Goal: Task Accomplishment & Management: Use online tool/utility

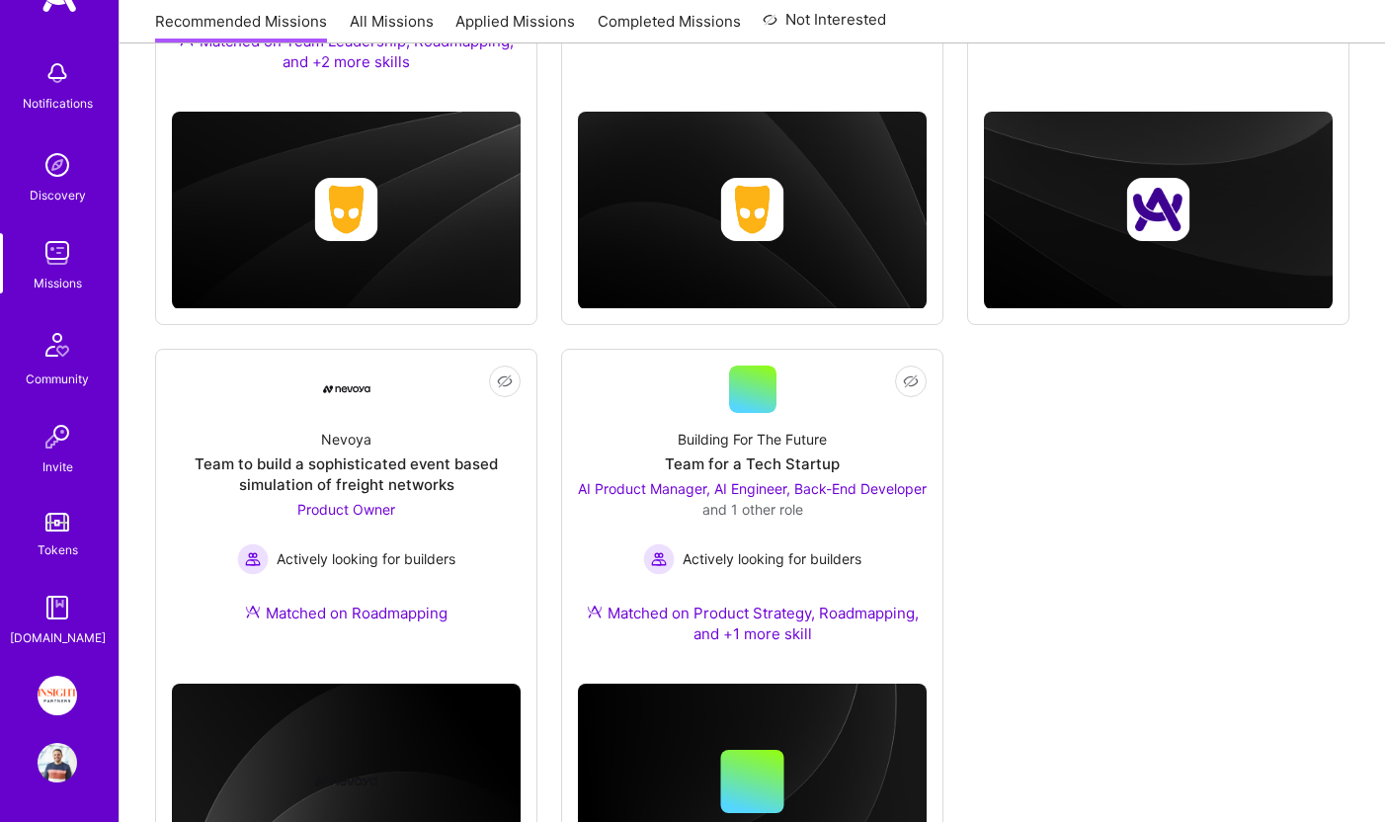
scroll to position [61, 0]
click at [64, 700] on img at bounding box center [58, 695] width 40 height 40
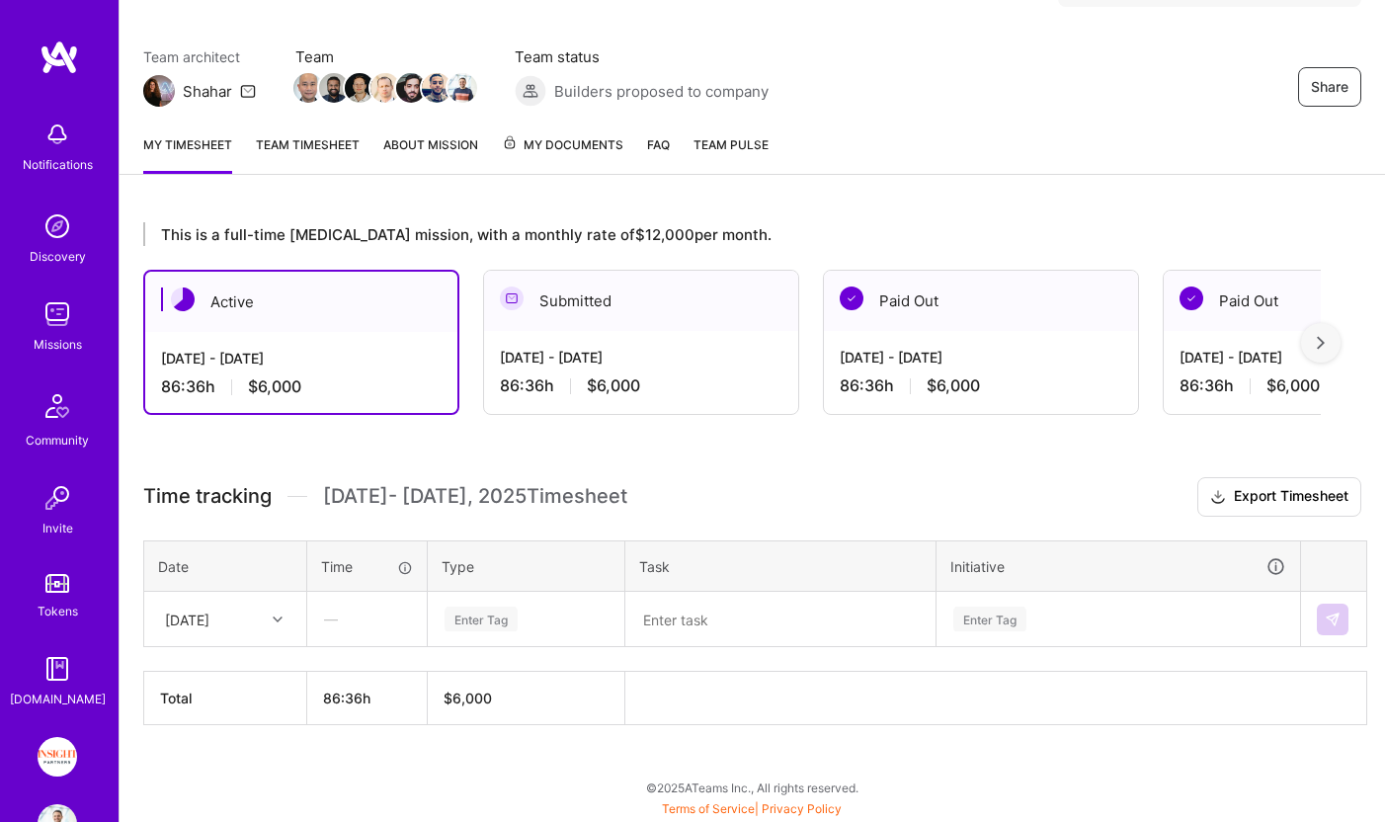
scroll to position [141, 0]
click at [233, 603] on div "[DATE]" at bounding box center [210, 618] width 110 height 33
click at [227, 679] on div "[DATE]" at bounding box center [225, 675] width 160 height 37
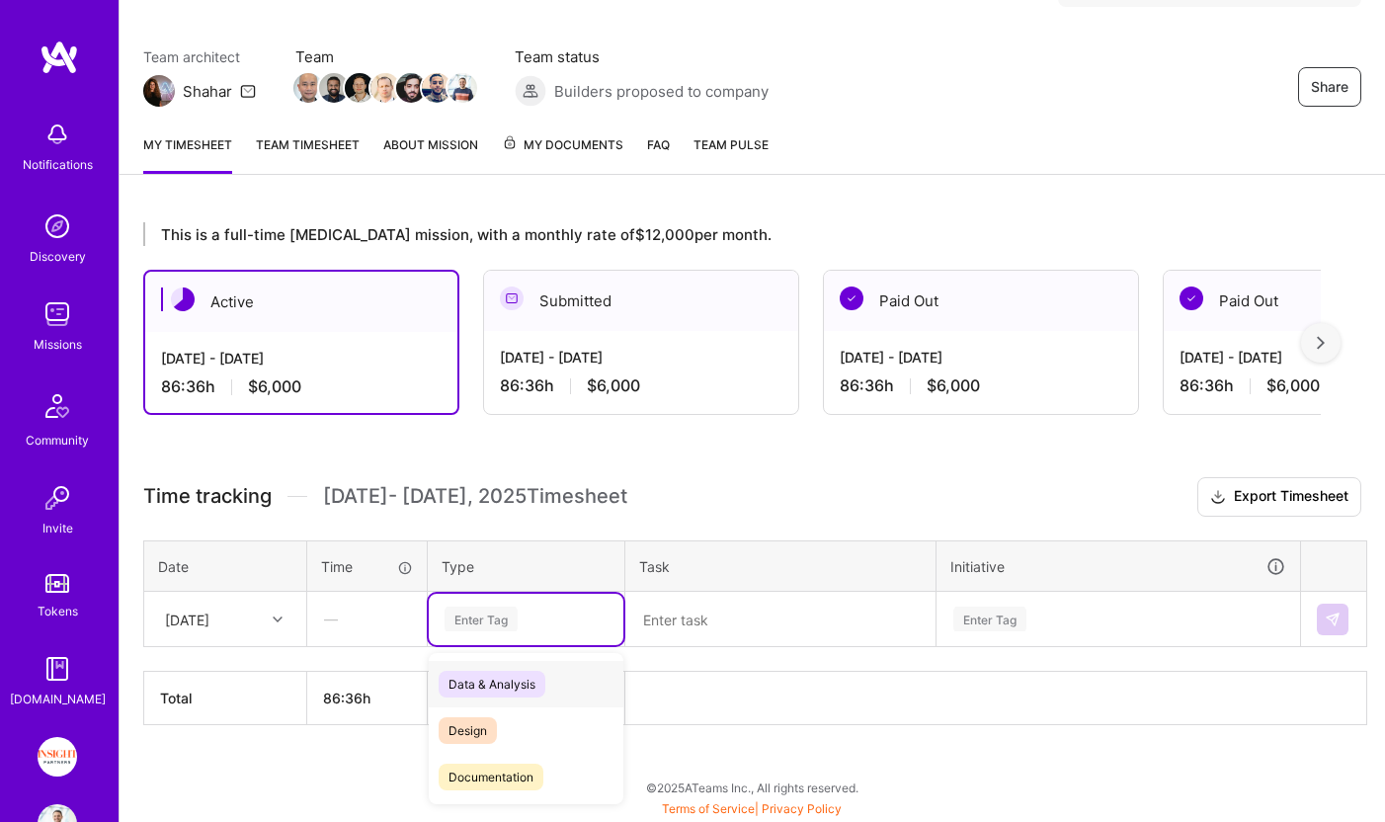
click at [487, 621] on div "Enter Tag" at bounding box center [480, 618] width 73 height 31
click at [492, 743] on span "Growth" at bounding box center [468, 741] width 60 height 27
click at [702, 625] on textarea at bounding box center [780, 619] width 306 height 51
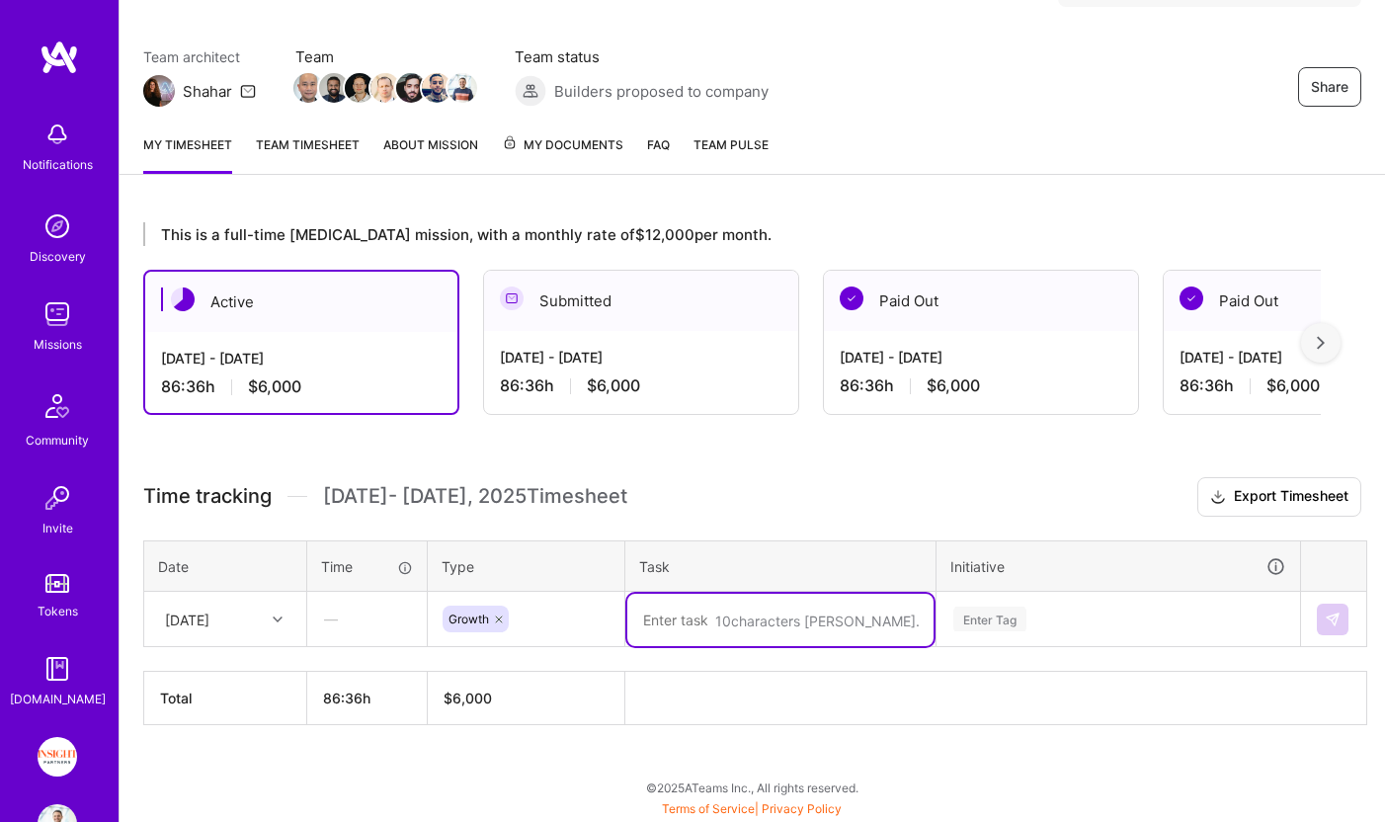
type textarea "X"
type textarea "Sourcing Home"
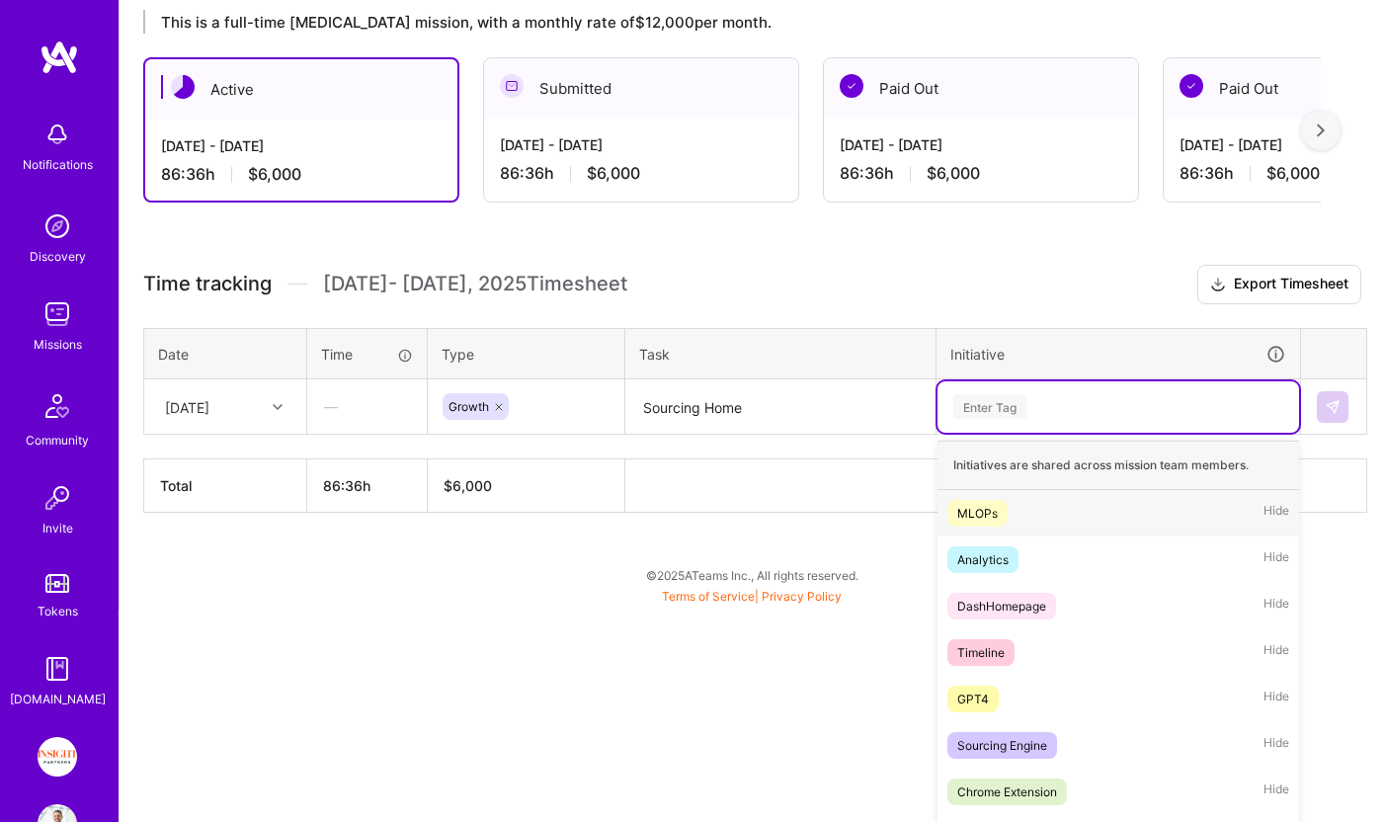
scroll to position [377, 0]
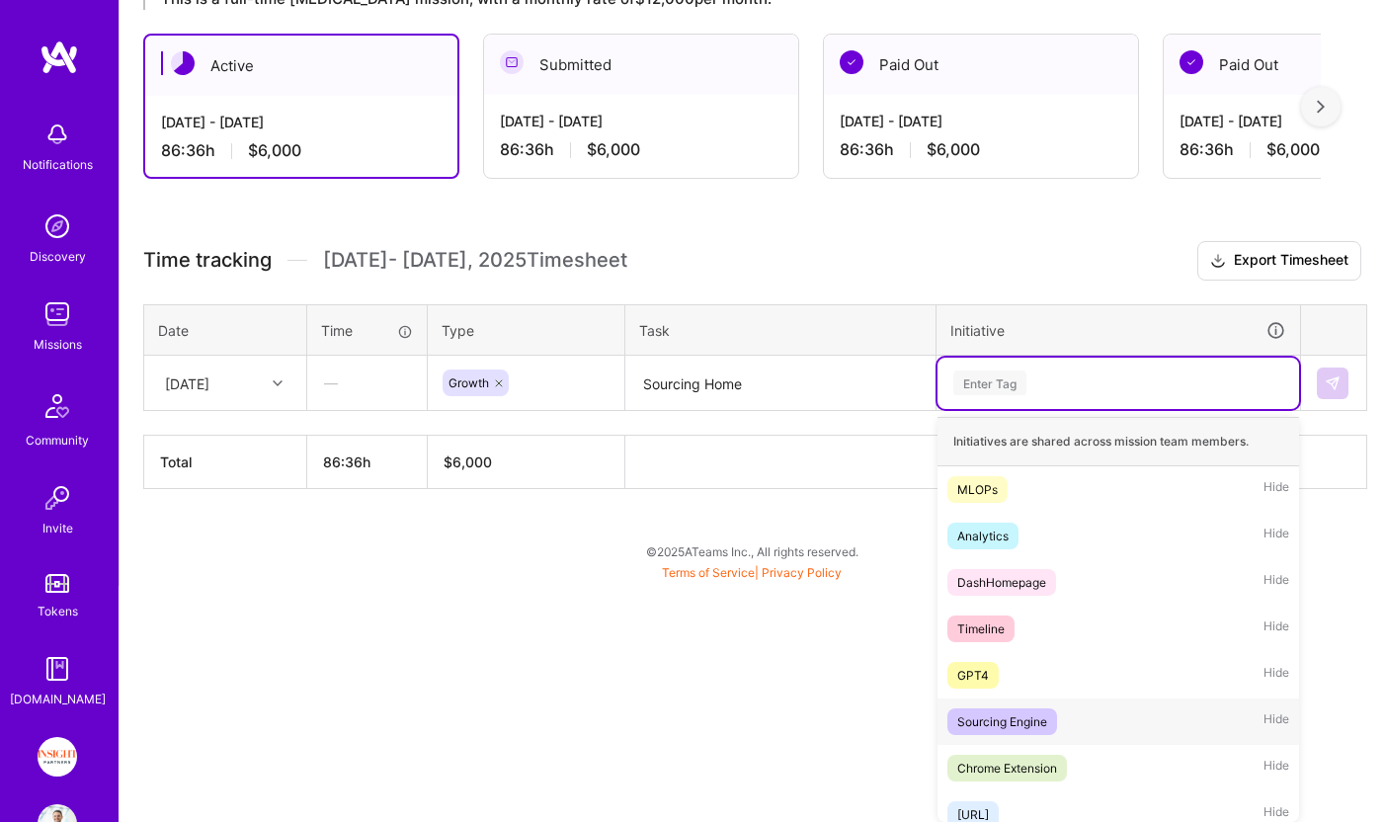
click at [978, 727] on div "Sourcing Engine" at bounding box center [1002, 721] width 90 height 21
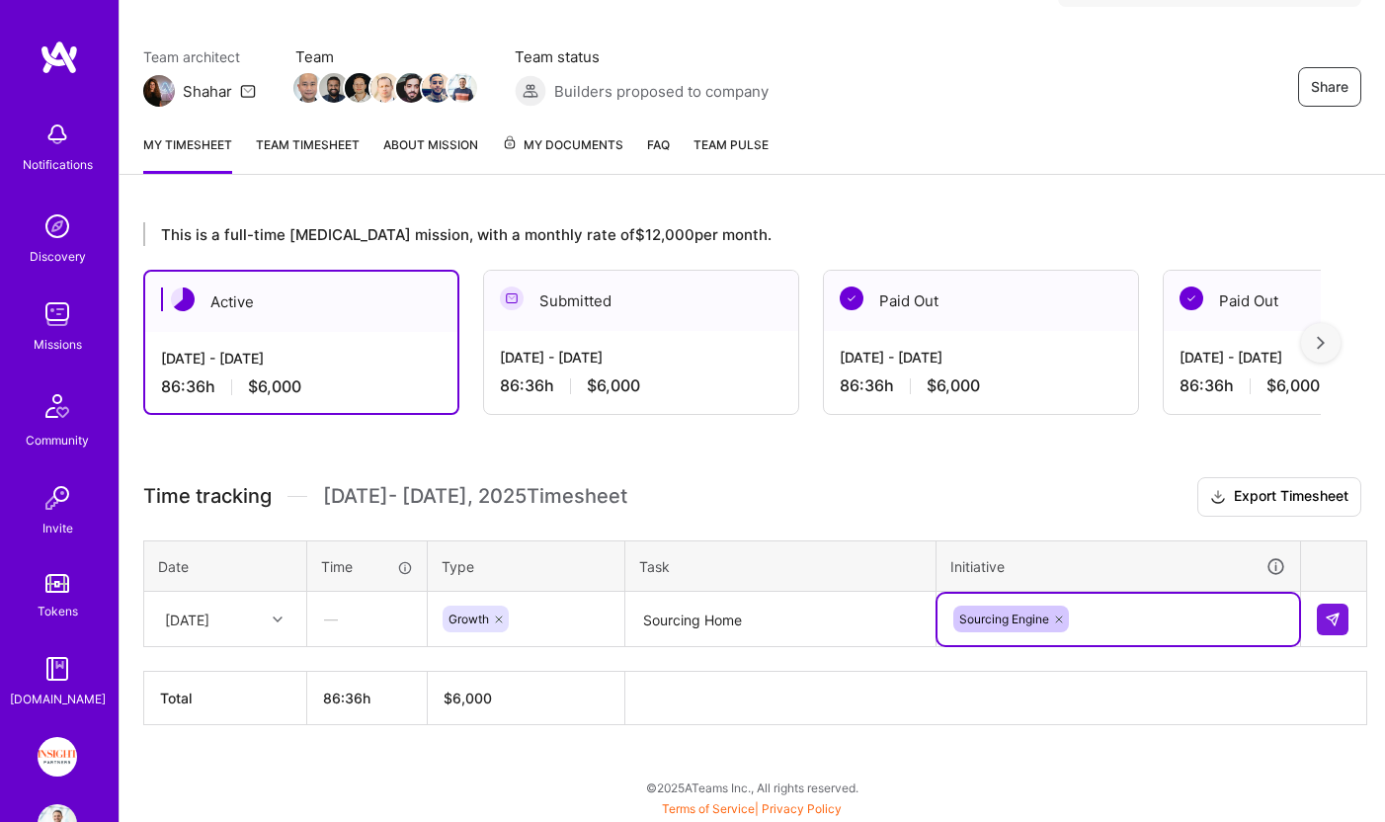
scroll to position [141, 0]
click at [1347, 612] on button at bounding box center [1332, 619] width 32 height 32
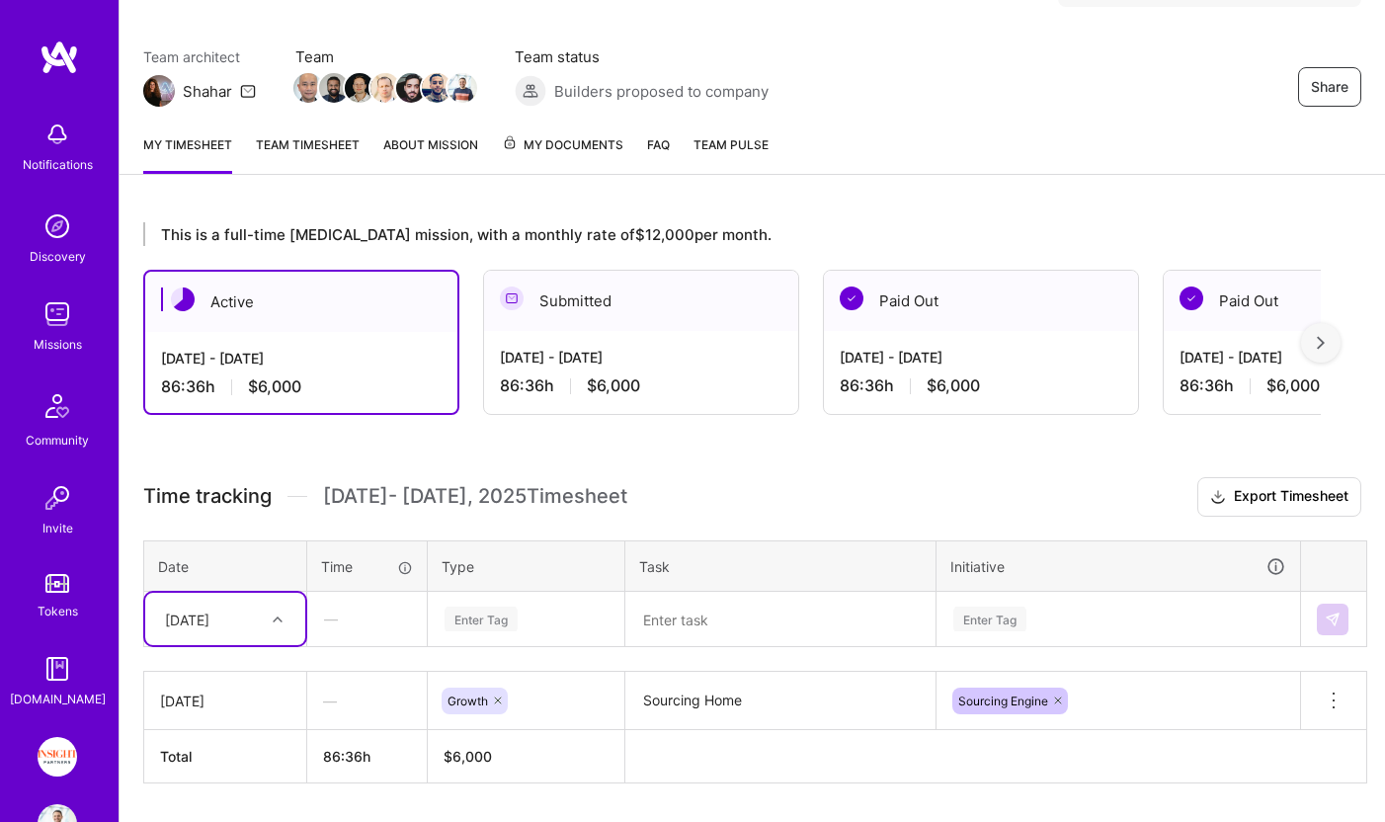
click at [202, 599] on div "[DATE]" at bounding box center [225, 619] width 160 height 52
click at [246, 676] on div "[DATE]" at bounding box center [225, 675] width 160 height 37
click at [490, 624] on div "Enter Tag" at bounding box center [526, 619] width 195 height 51
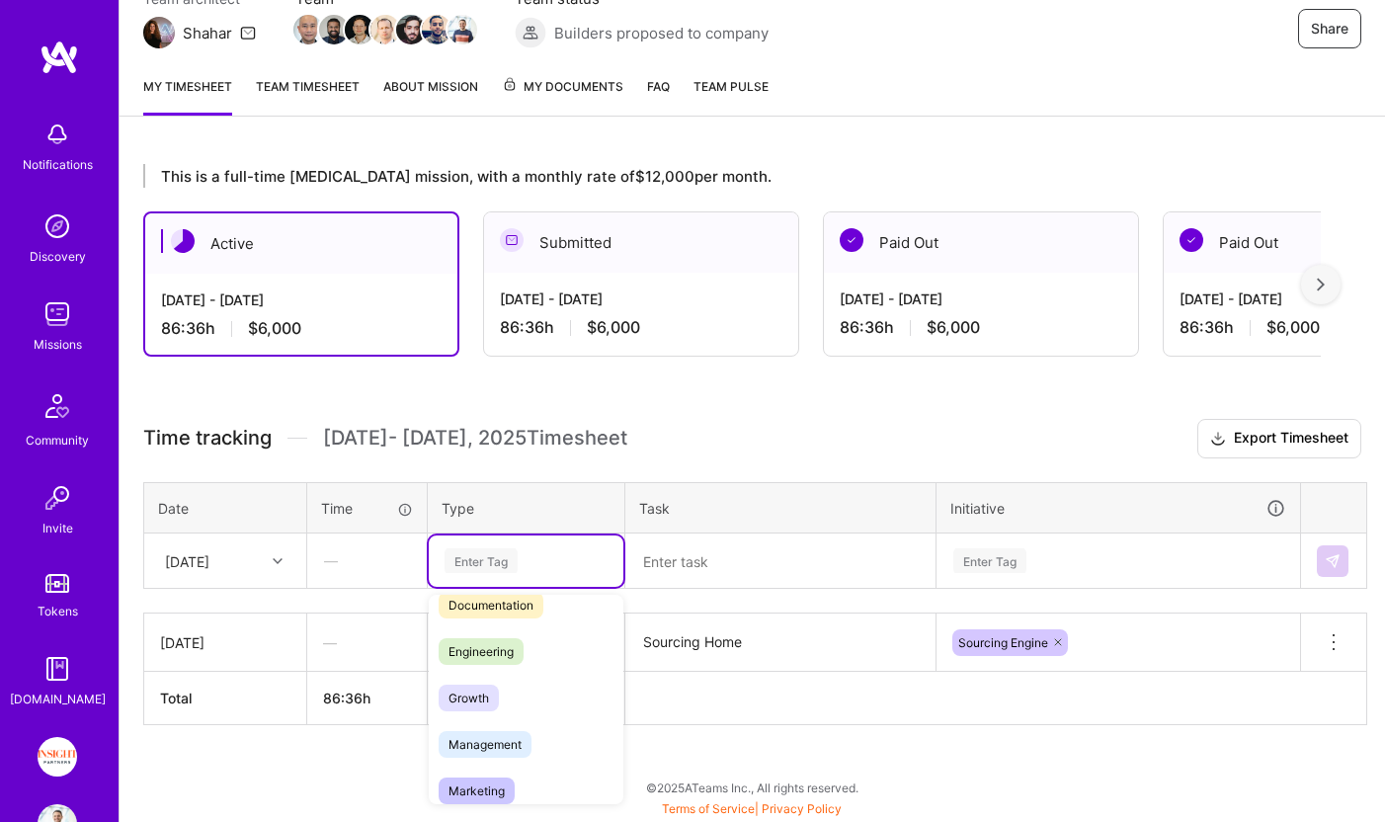
scroll to position [120, 0]
click at [482, 694] on span "Growth" at bounding box center [468, 690] width 60 height 27
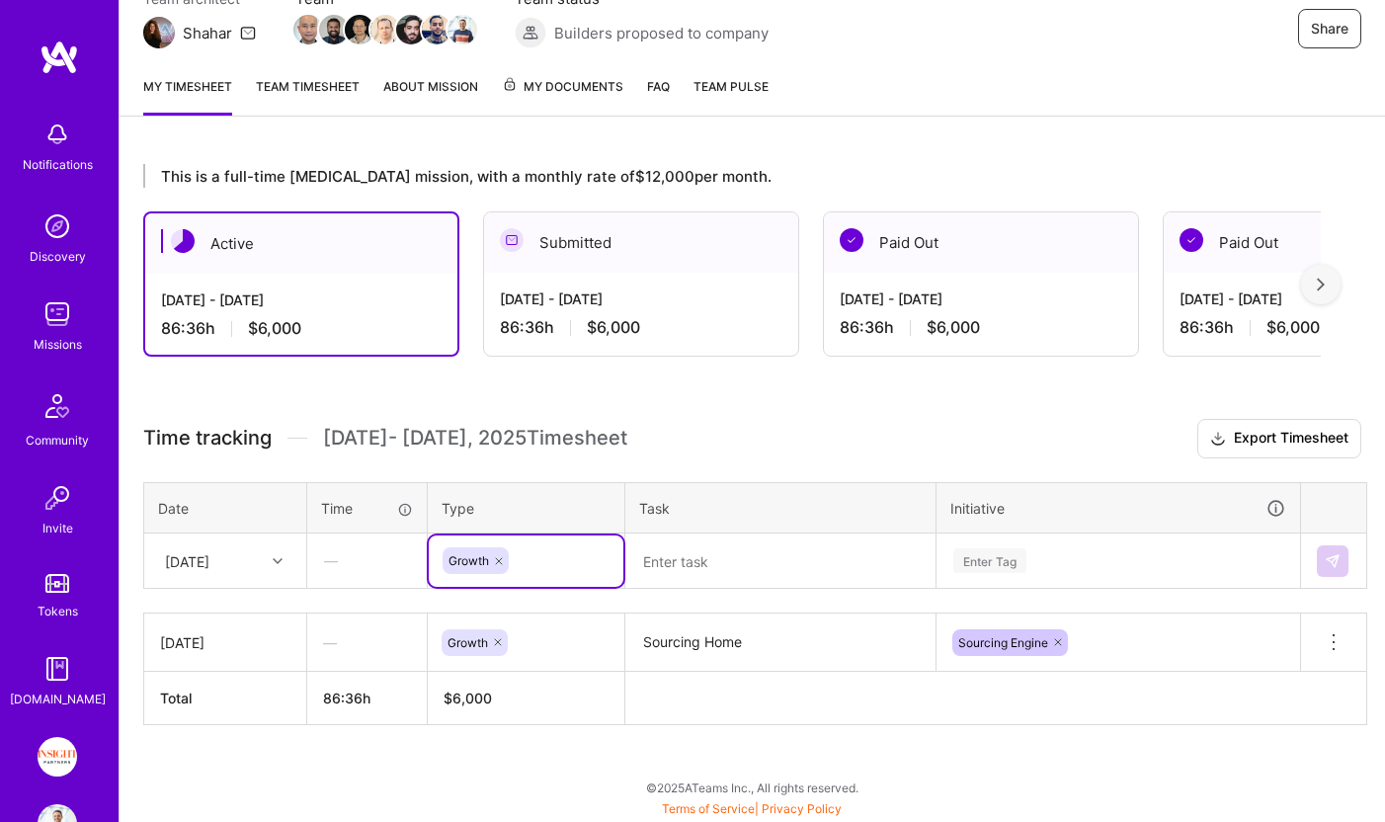
click at [699, 583] on textarea at bounding box center [780, 561] width 306 height 52
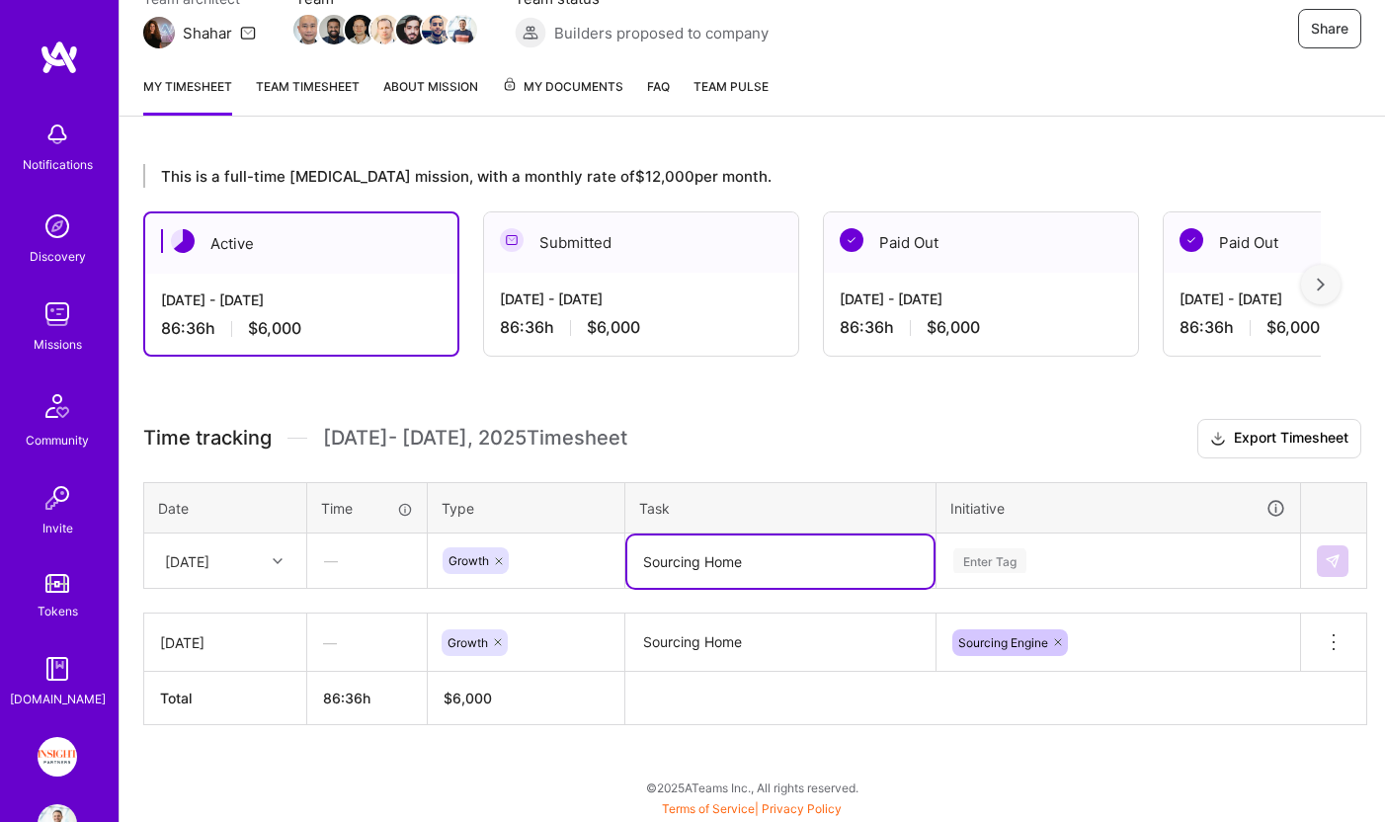
type textarea "Sourcing Home"
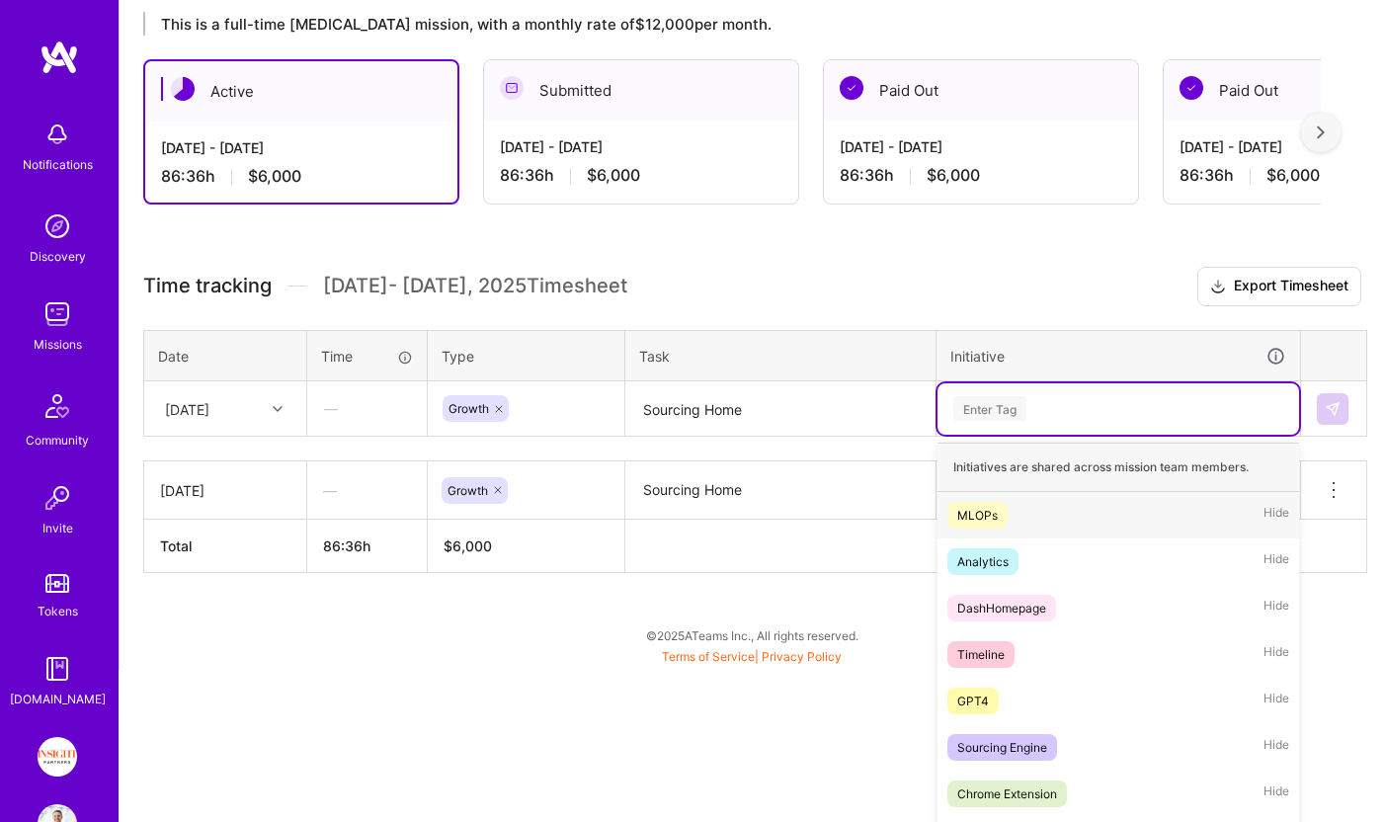
scroll to position [377, 0]
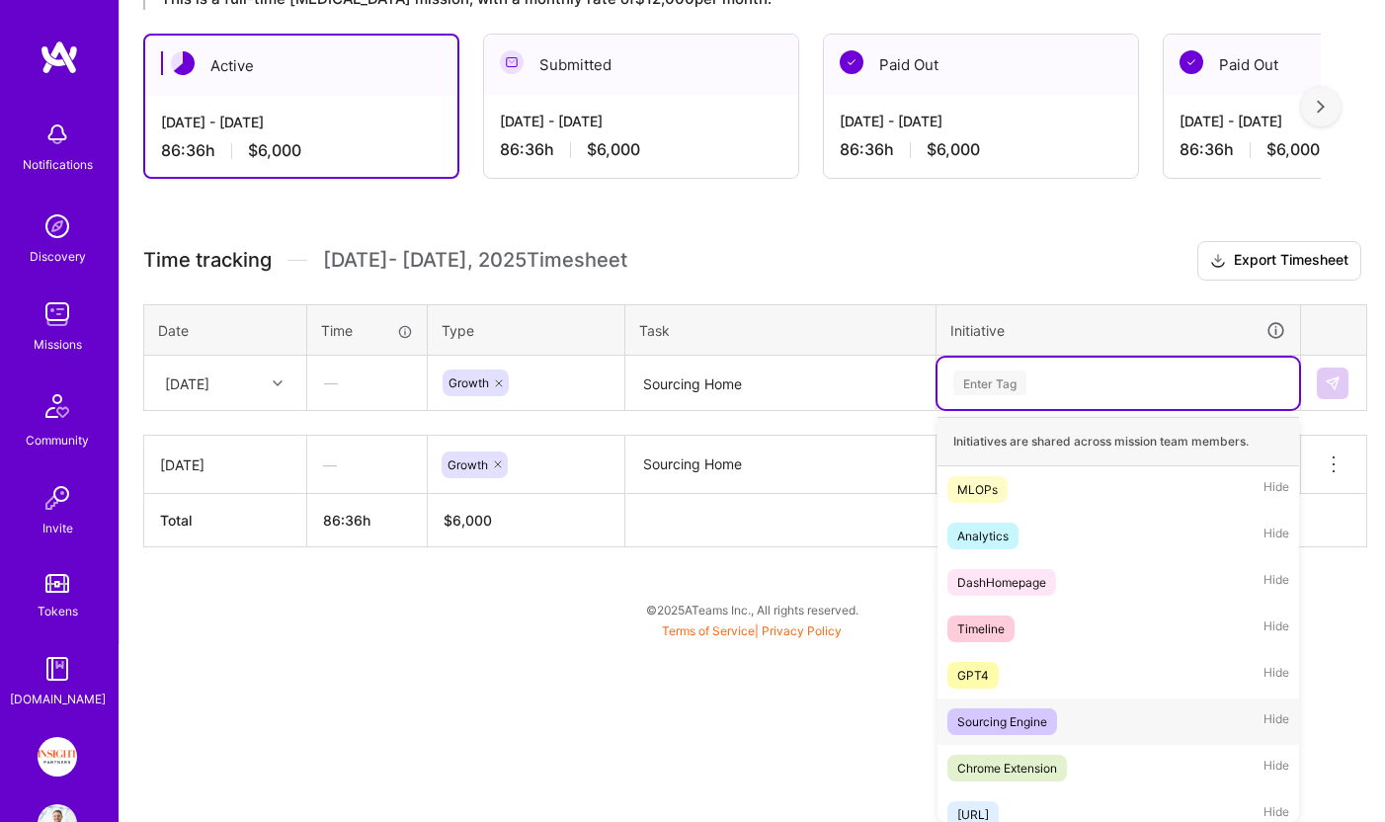
click at [966, 705] on div "Sourcing Engine Hide" at bounding box center [1117, 721] width 361 height 46
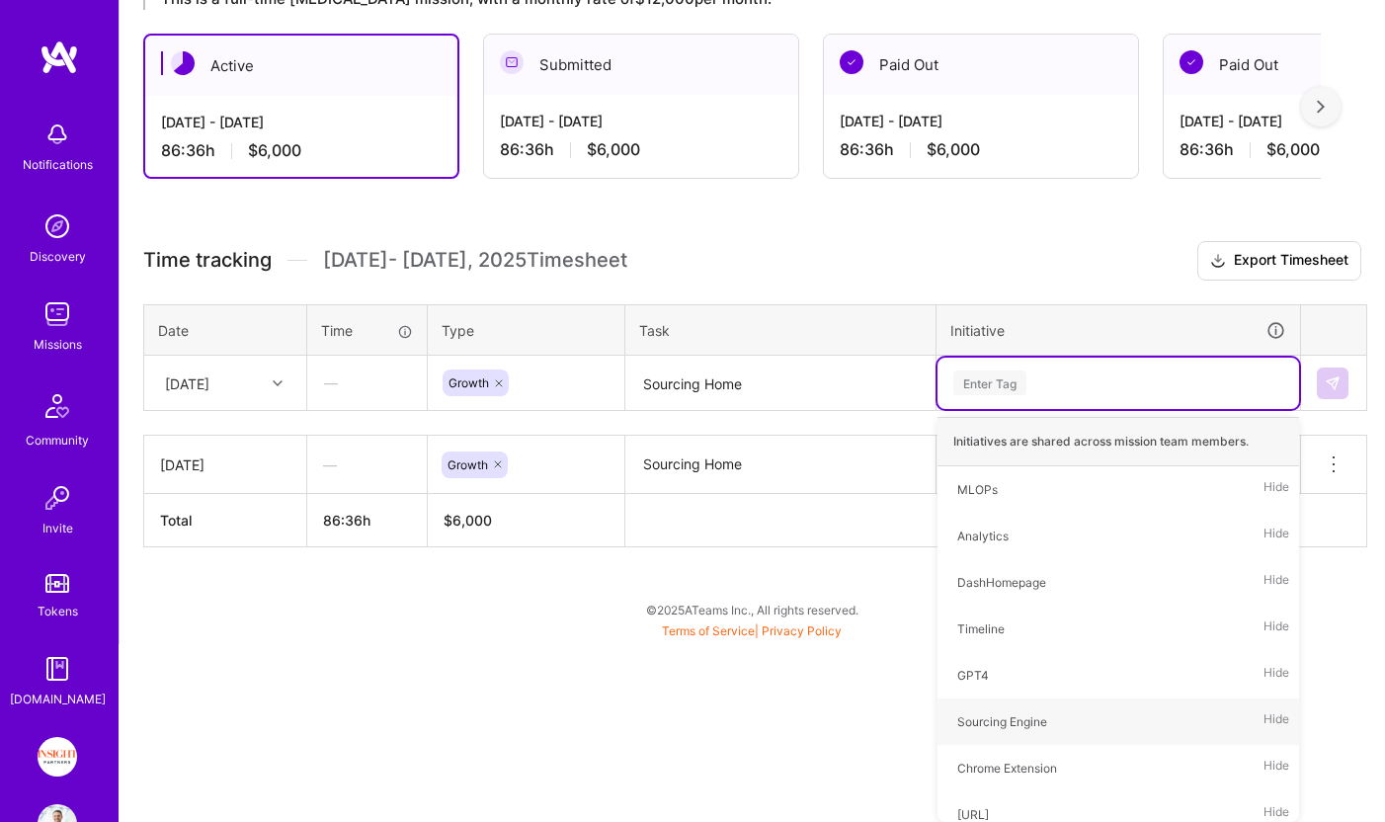
scroll to position [199, 0]
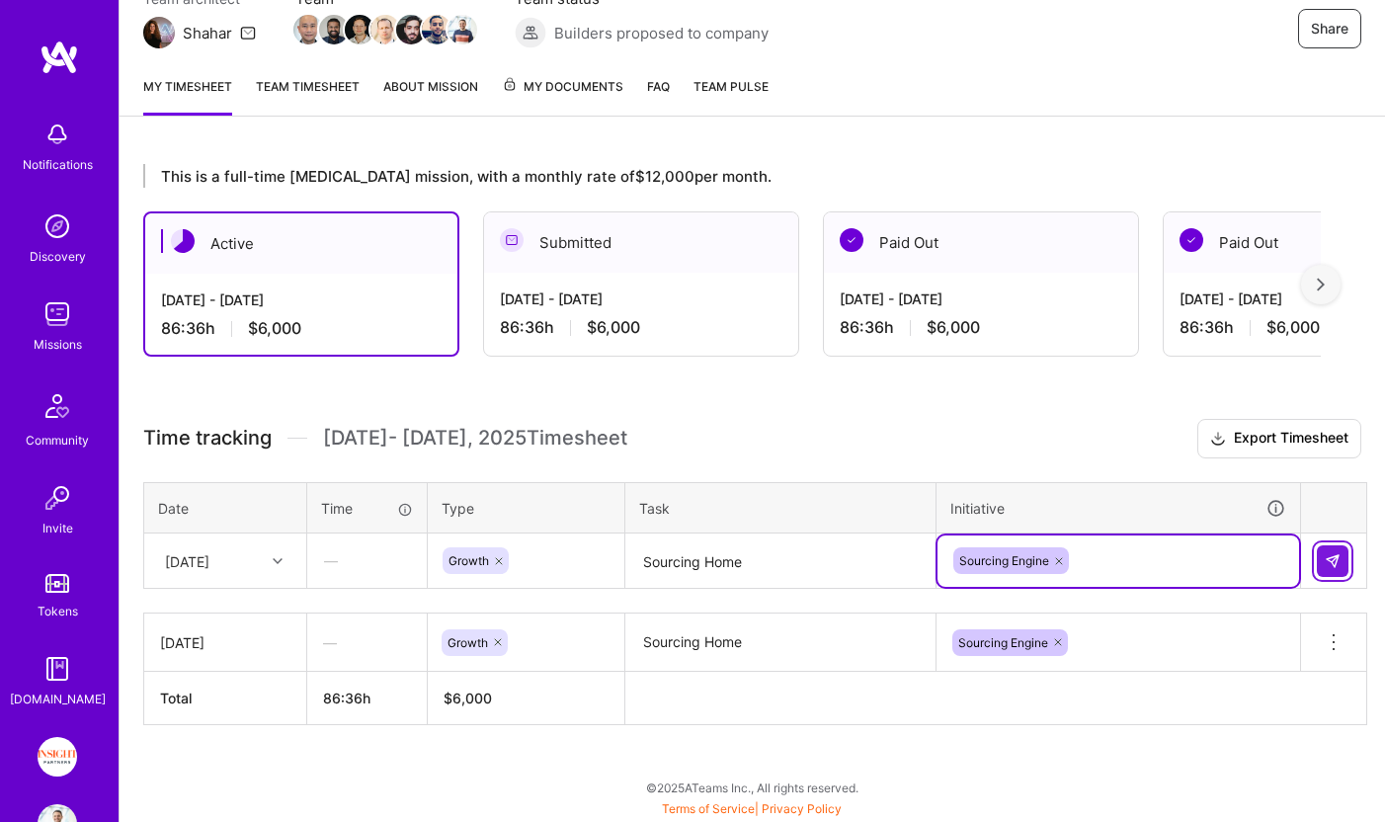
click at [1322, 561] on button at bounding box center [1332, 561] width 32 height 32
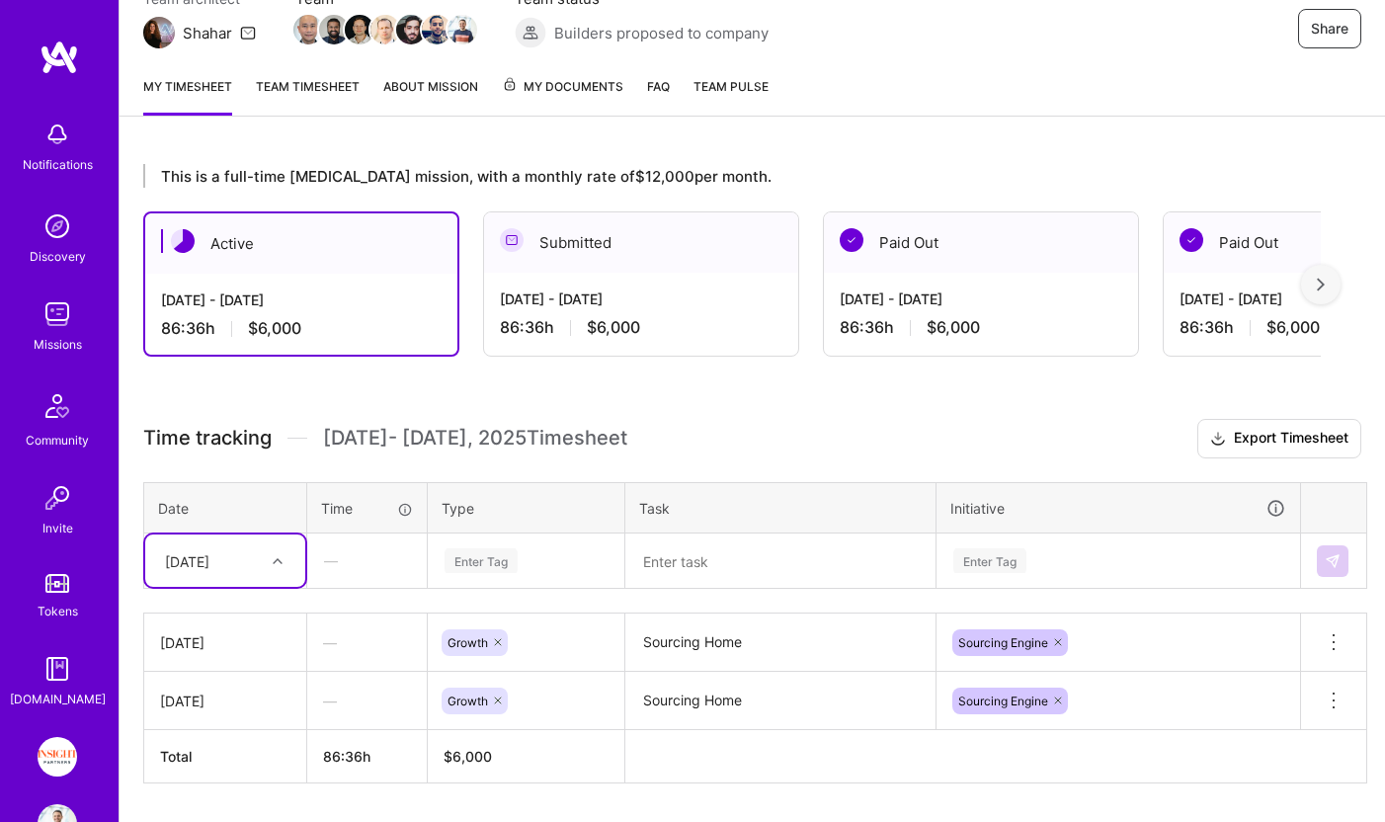
click at [261, 564] on div "[DATE]" at bounding box center [210, 560] width 110 height 33
click at [237, 650] on div "[DATE]" at bounding box center [225, 653] width 160 height 37
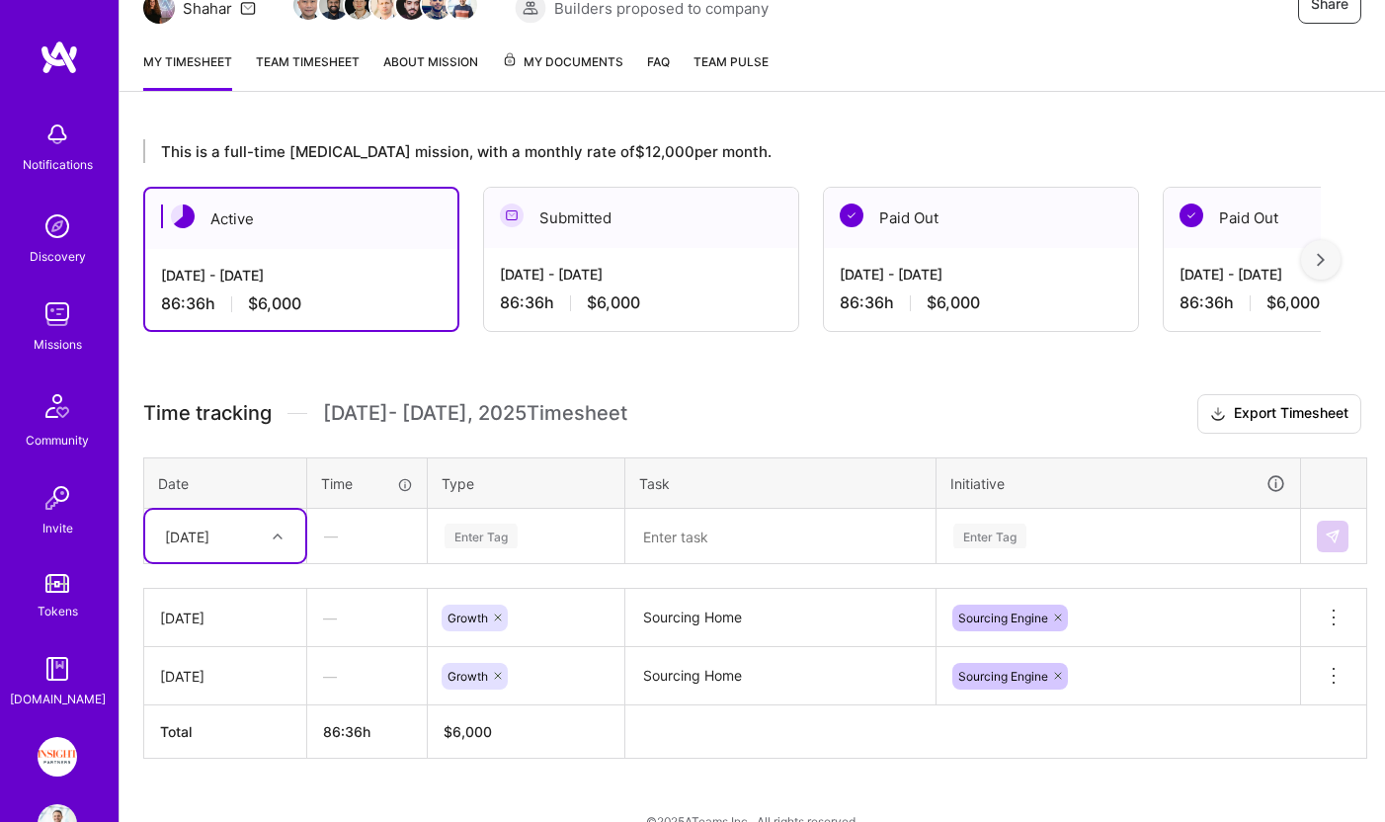
click at [564, 562] on div "Enter Tag" at bounding box center [526, 536] width 195 height 51
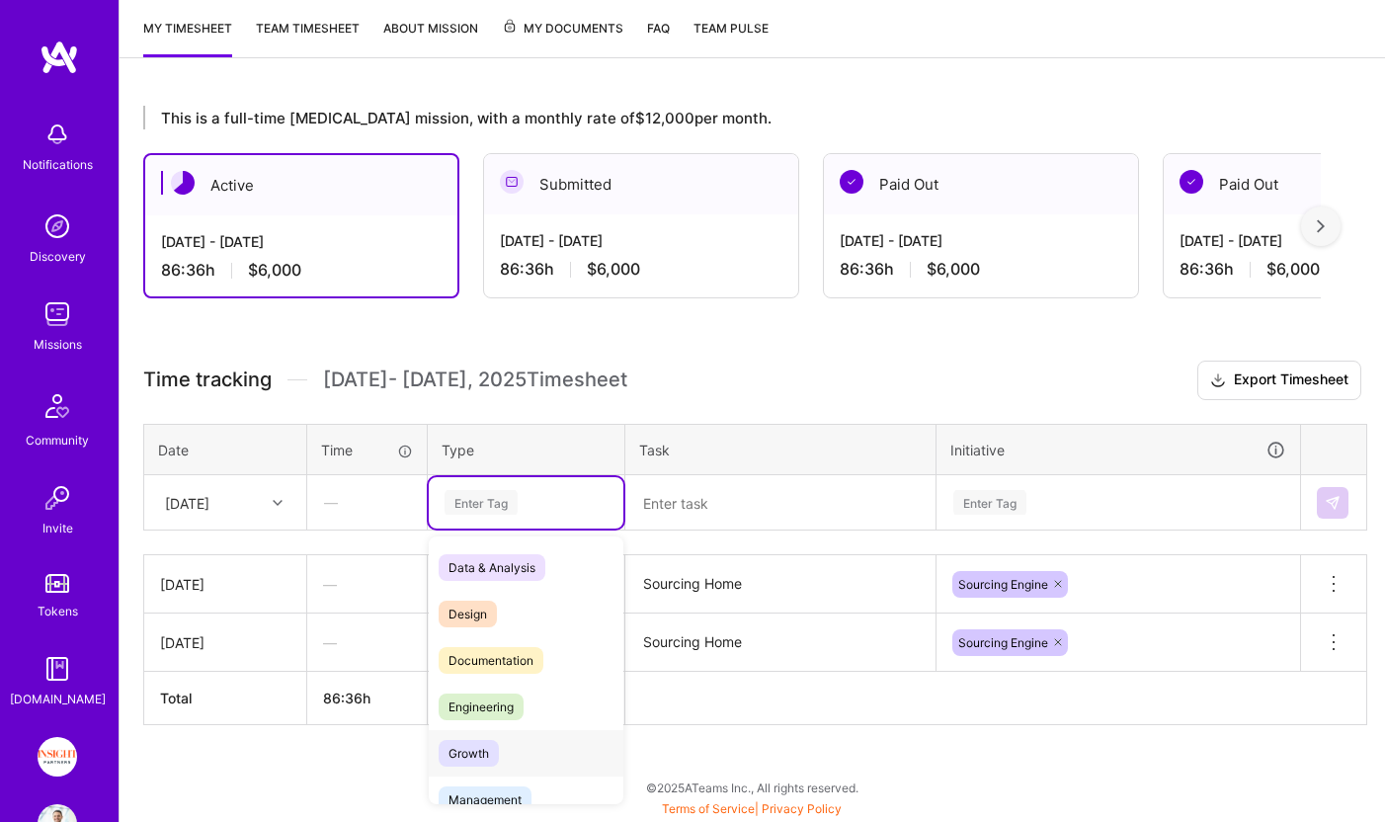
click at [507, 757] on div "Growth" at bounding box center [526, 753] width 195 height 46
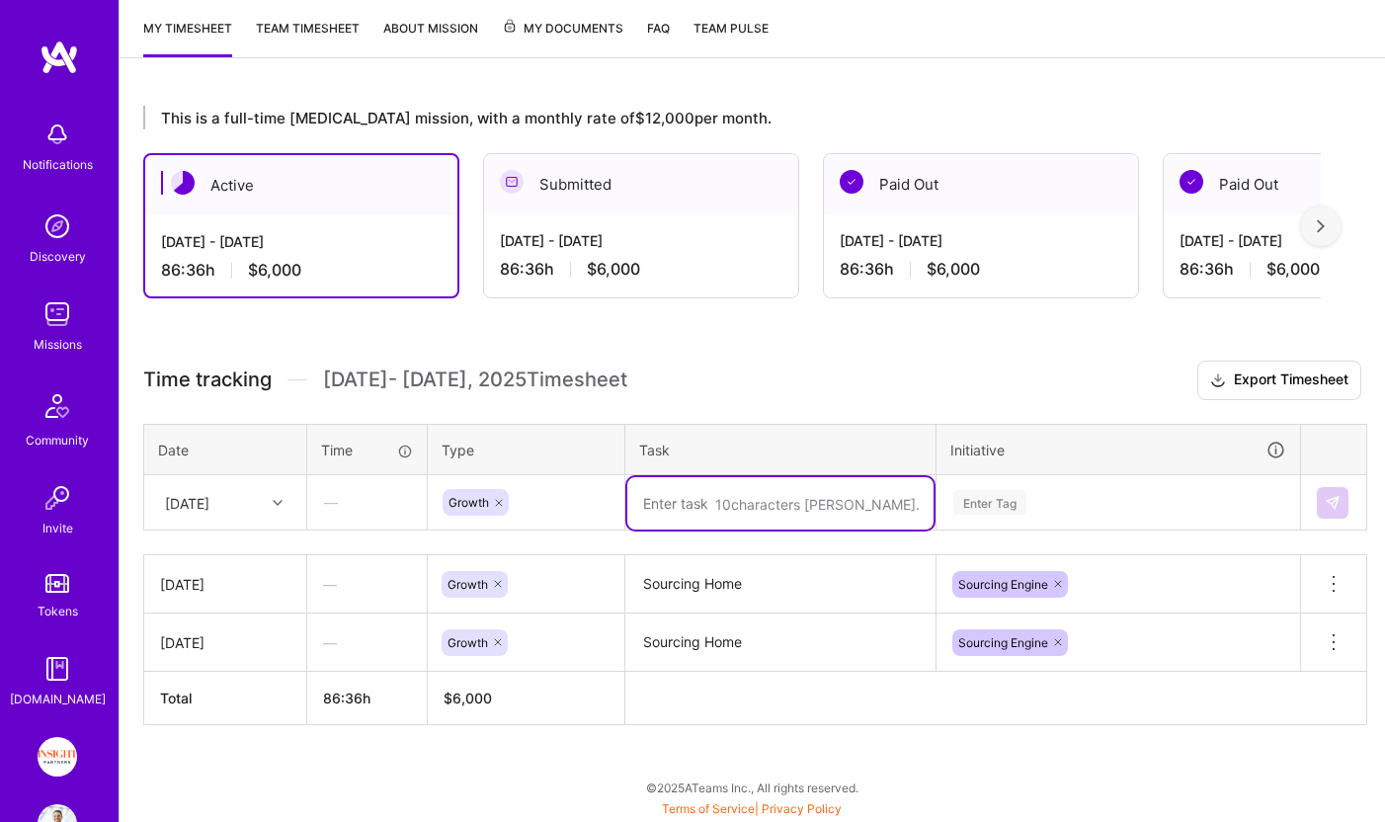
click at [778, 518] on textarea at bounding box center [780, 503] width 306 height 52
type textarea "Sourcing Home"
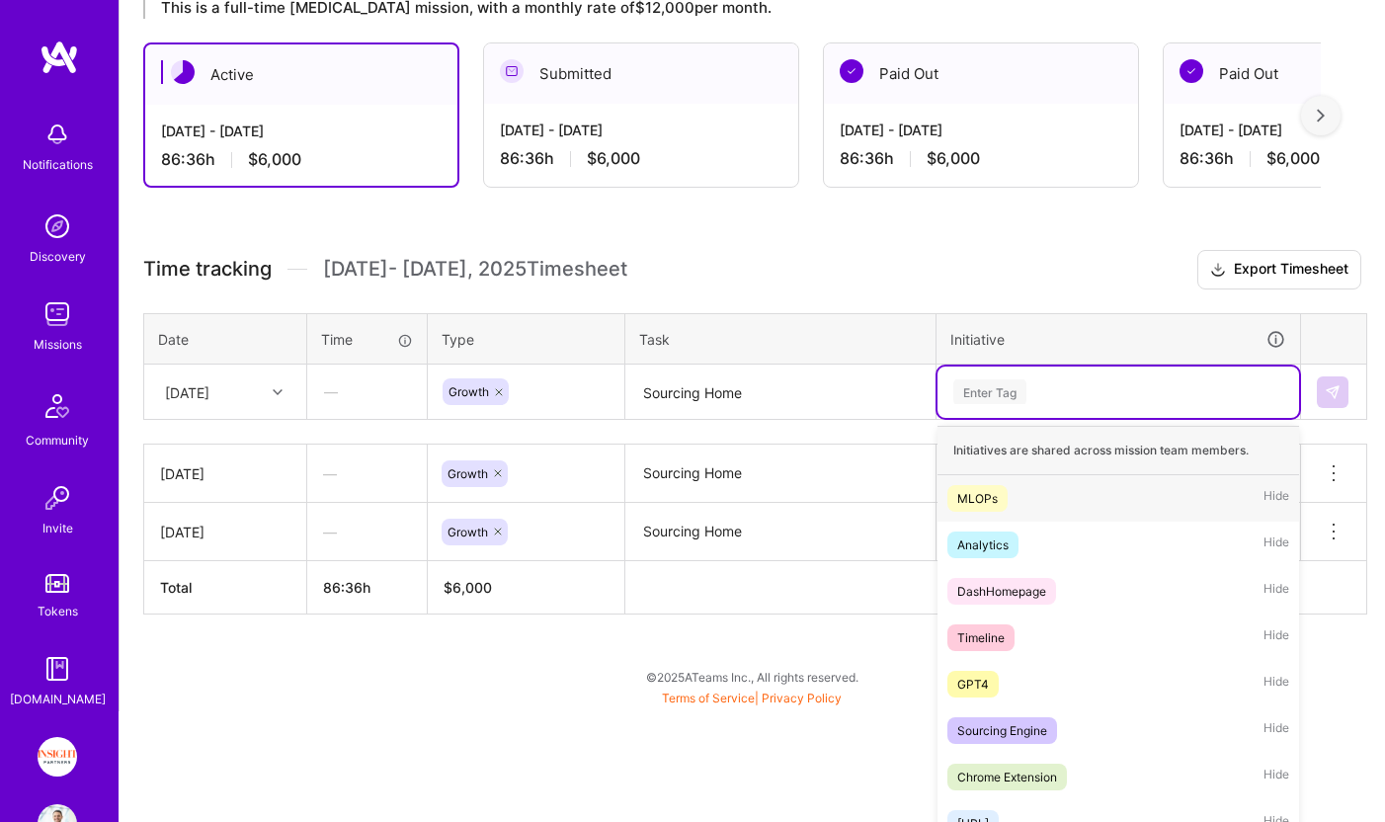
scroll to position [377, 0]
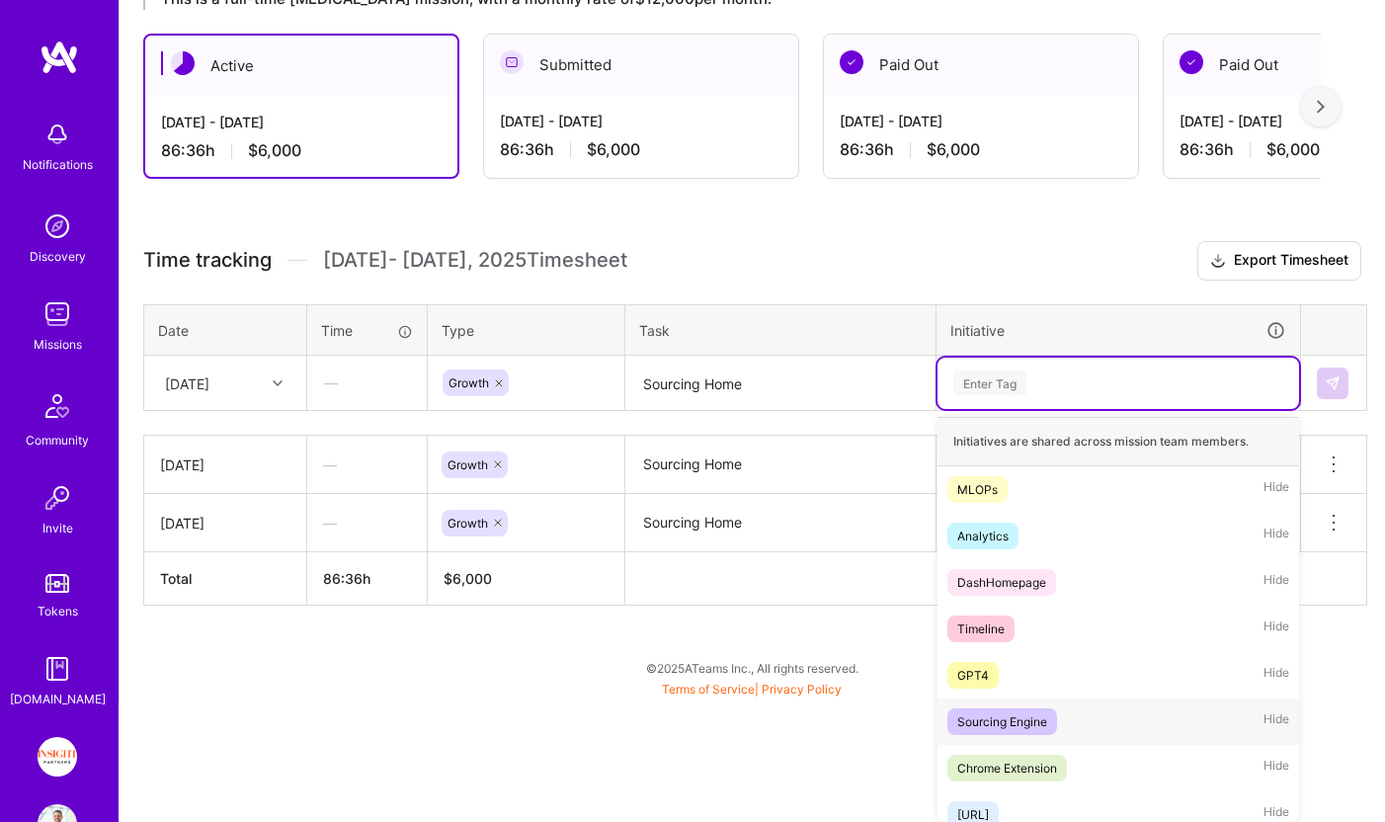
click at [991, 729] on div "Sourcing Engine" at bounding box center [1002, 721] width 90 height 21
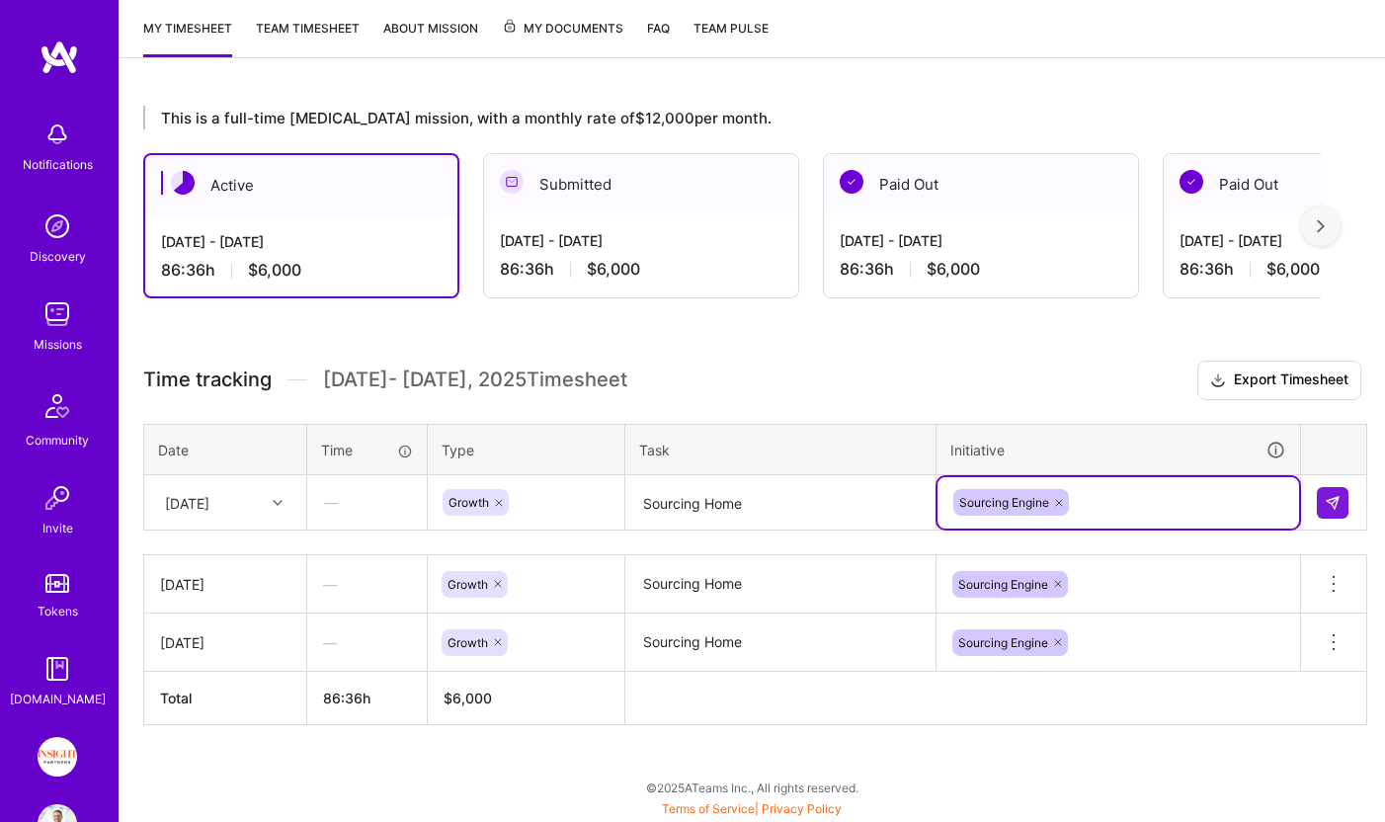
scroll to position [258, 0]
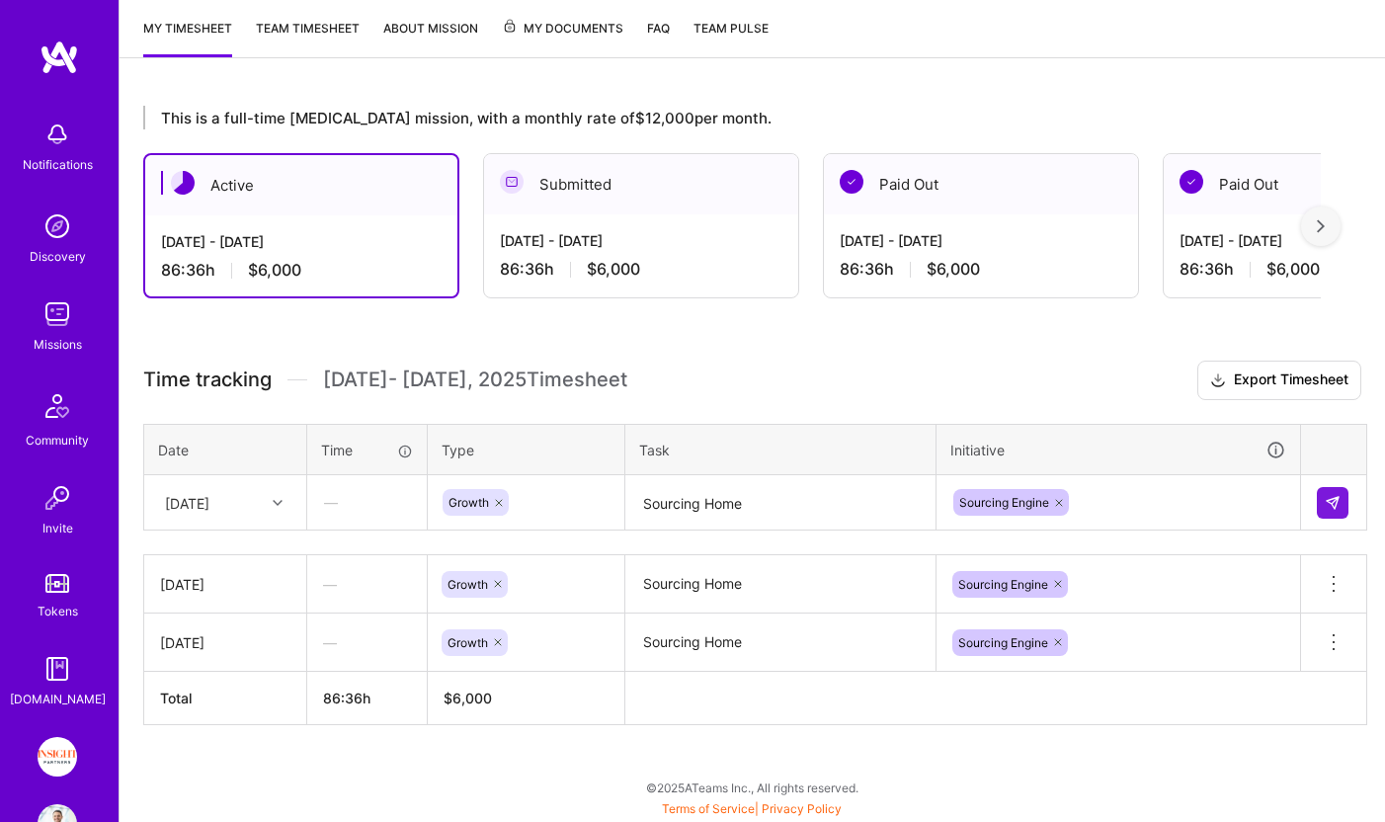
click at [1326, 485] on td at bounding box center [1334, 502] width 66 height 55
click at [1328, 492] on button at bounding box center [1332, 503] width 32 height 32
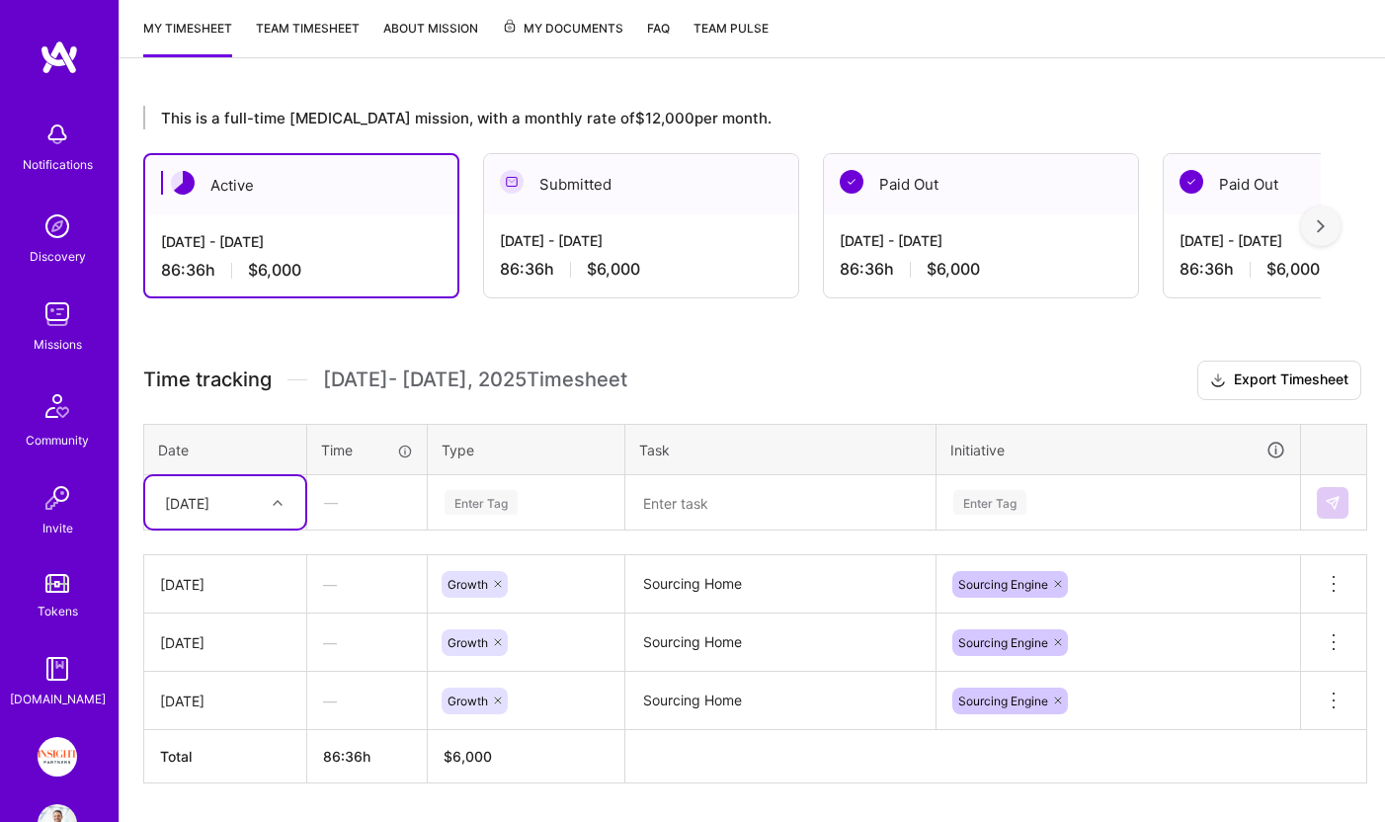
click at [586, 37] on span "My Documents" at bounding box center [562, 29] width 121 height 22
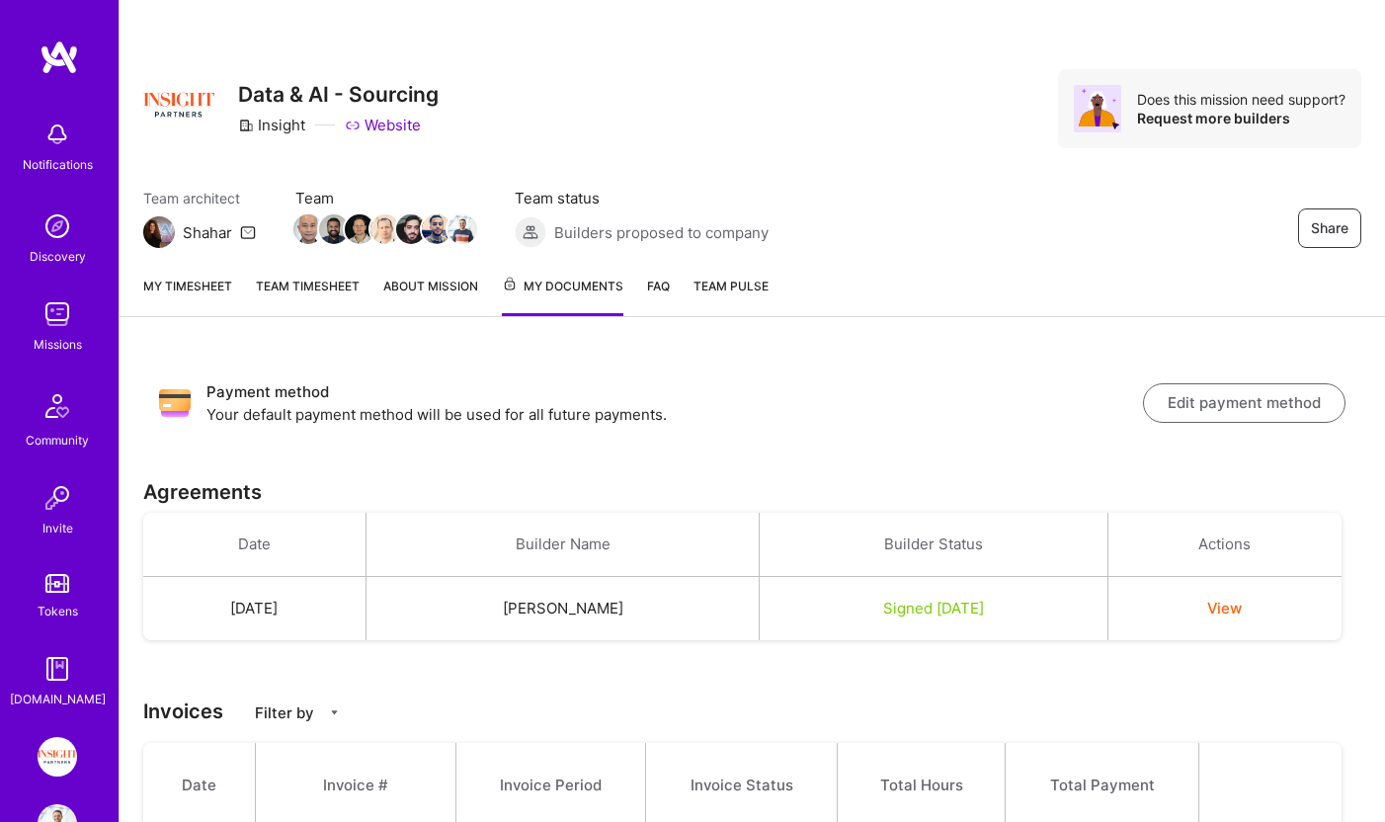
click at [735, 287] on span "Team Pulse" at bounding box center [730, 285] width 75 height 15
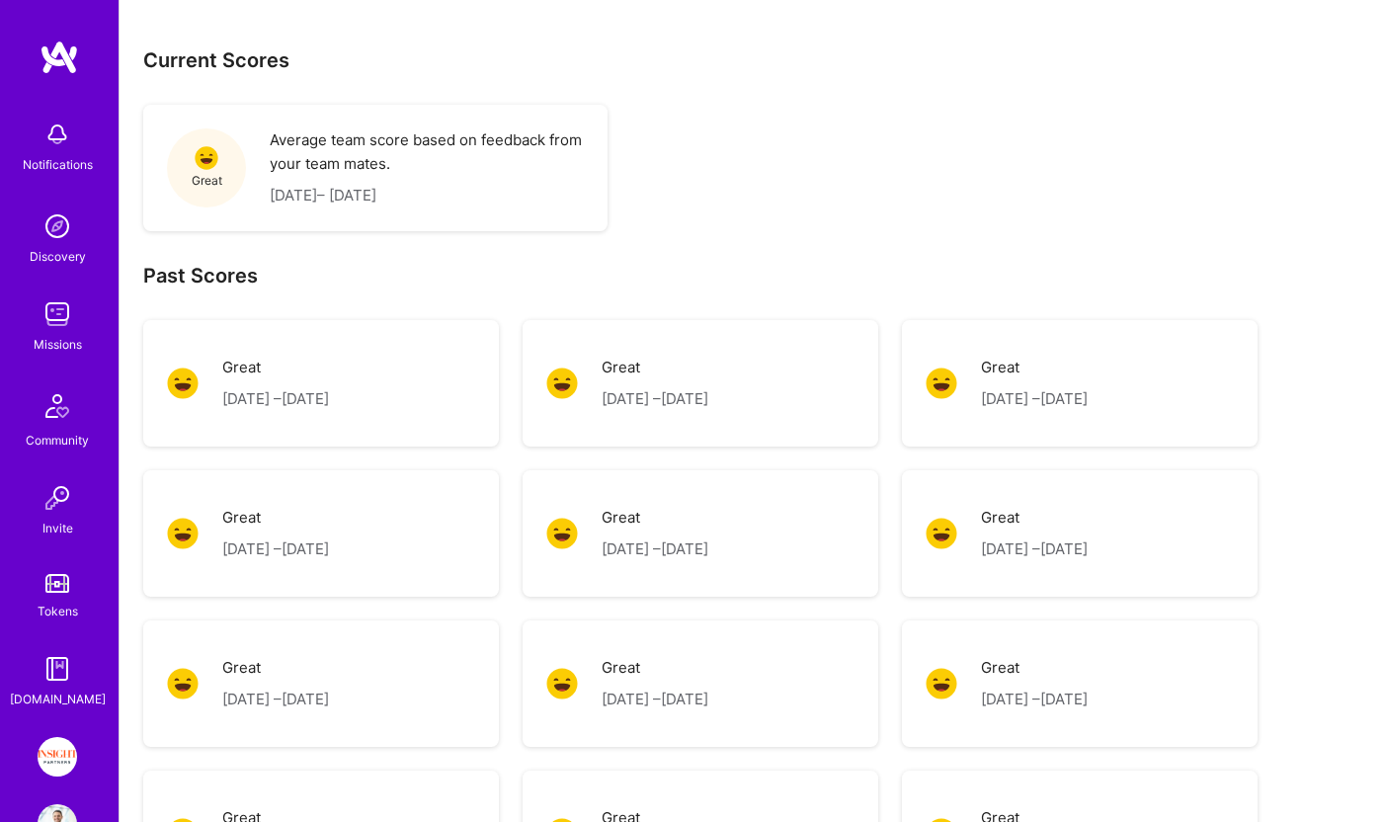
scroll to position [264, 0]
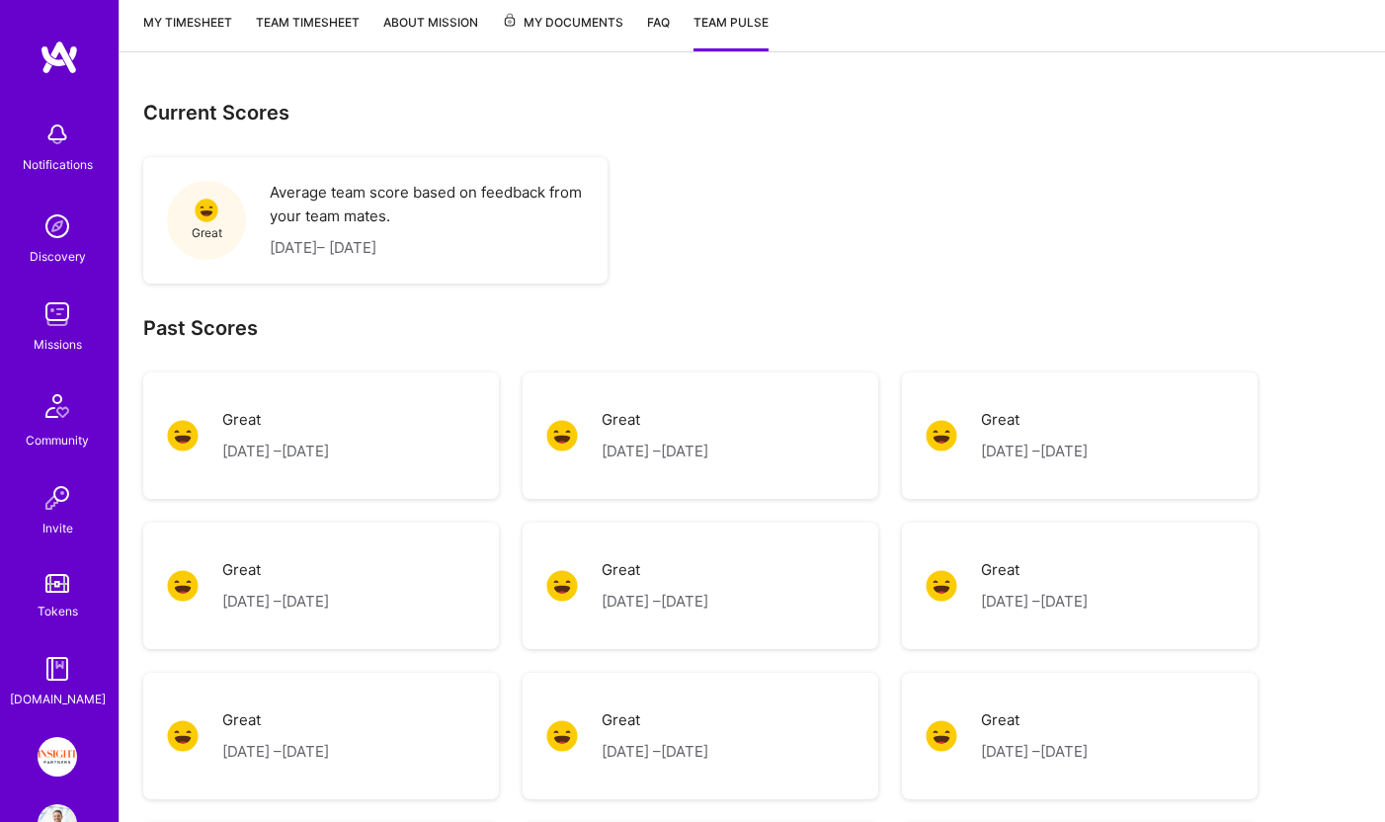
click at [166, 444] on div "Great [DATE] – [DATE]" at bounding box center [321, 435] width 356 height 126
click at [247, 430] on p "Great" at bounding box center [275, 420] width 107 height 24
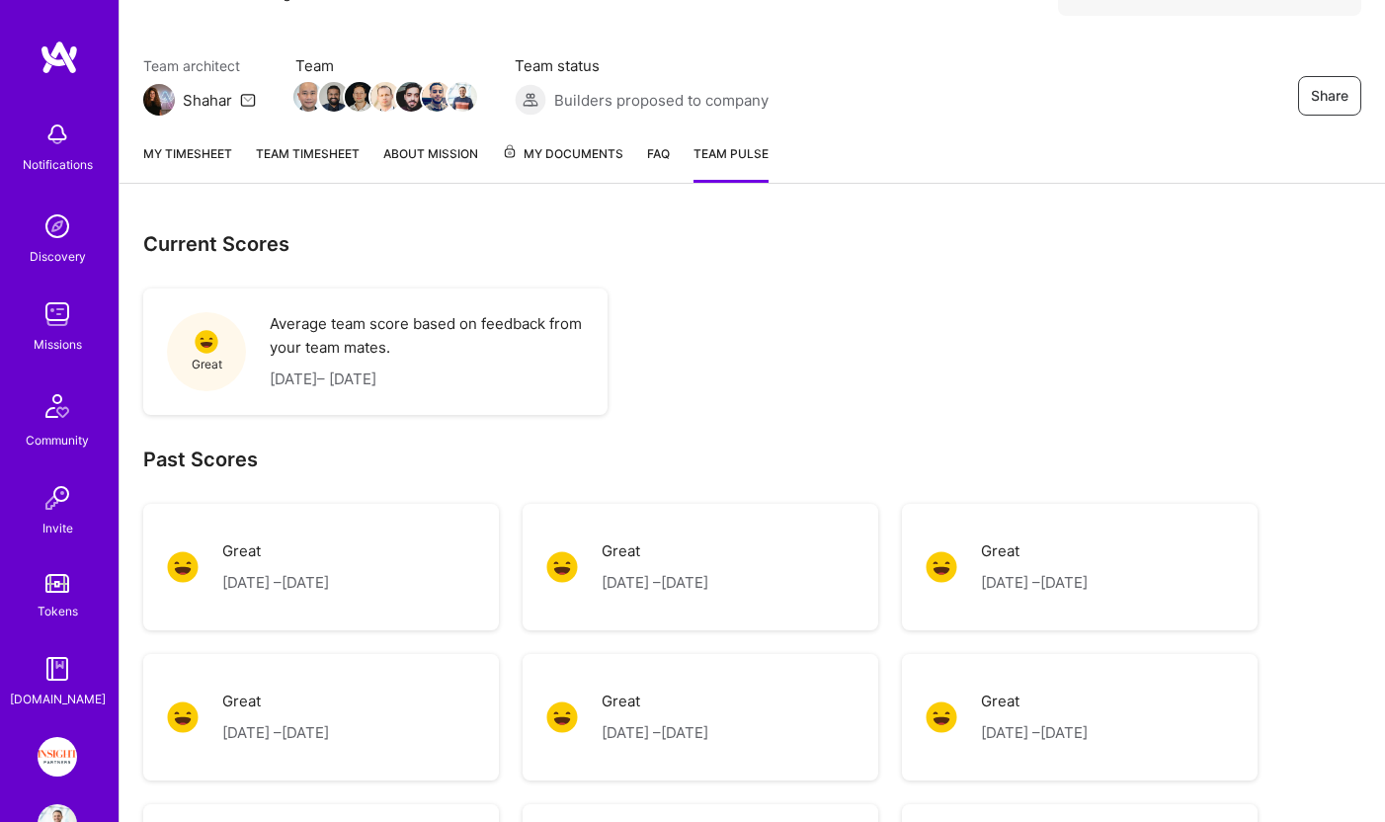
scroll to position [38, 0]
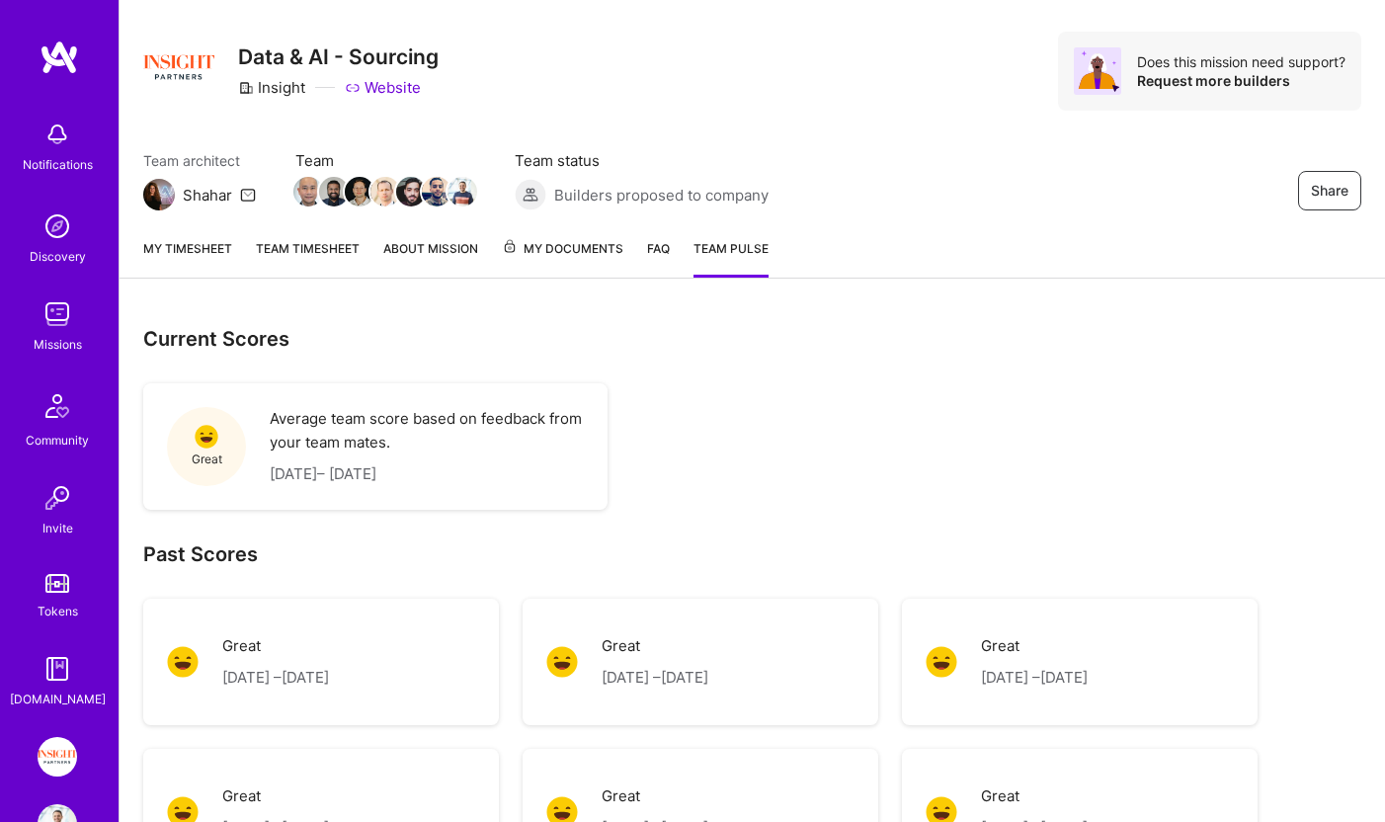
click at [659, 251] on link "FAQ" at bounding box center [658, 258] width 23 height 40
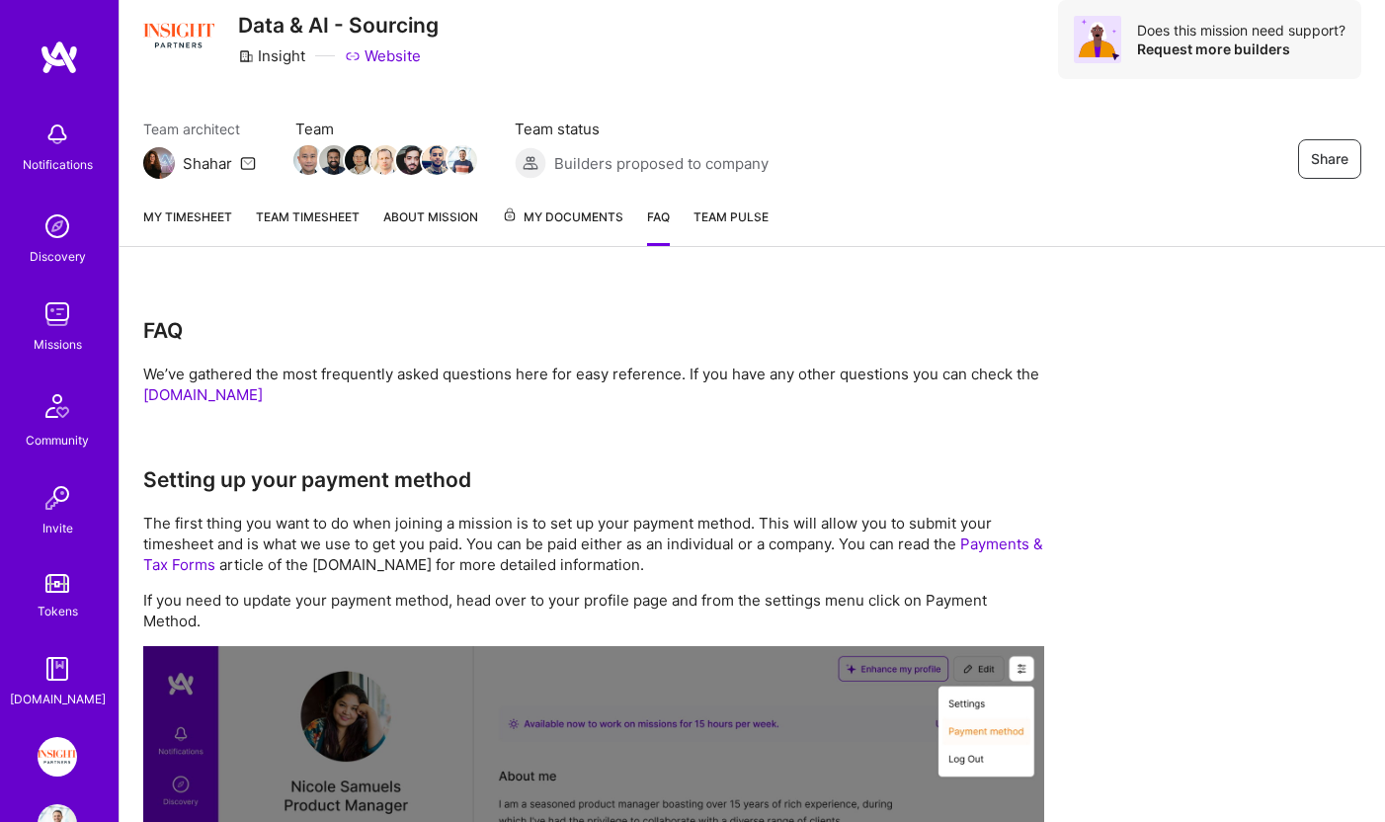
scroll to position [88, 0]
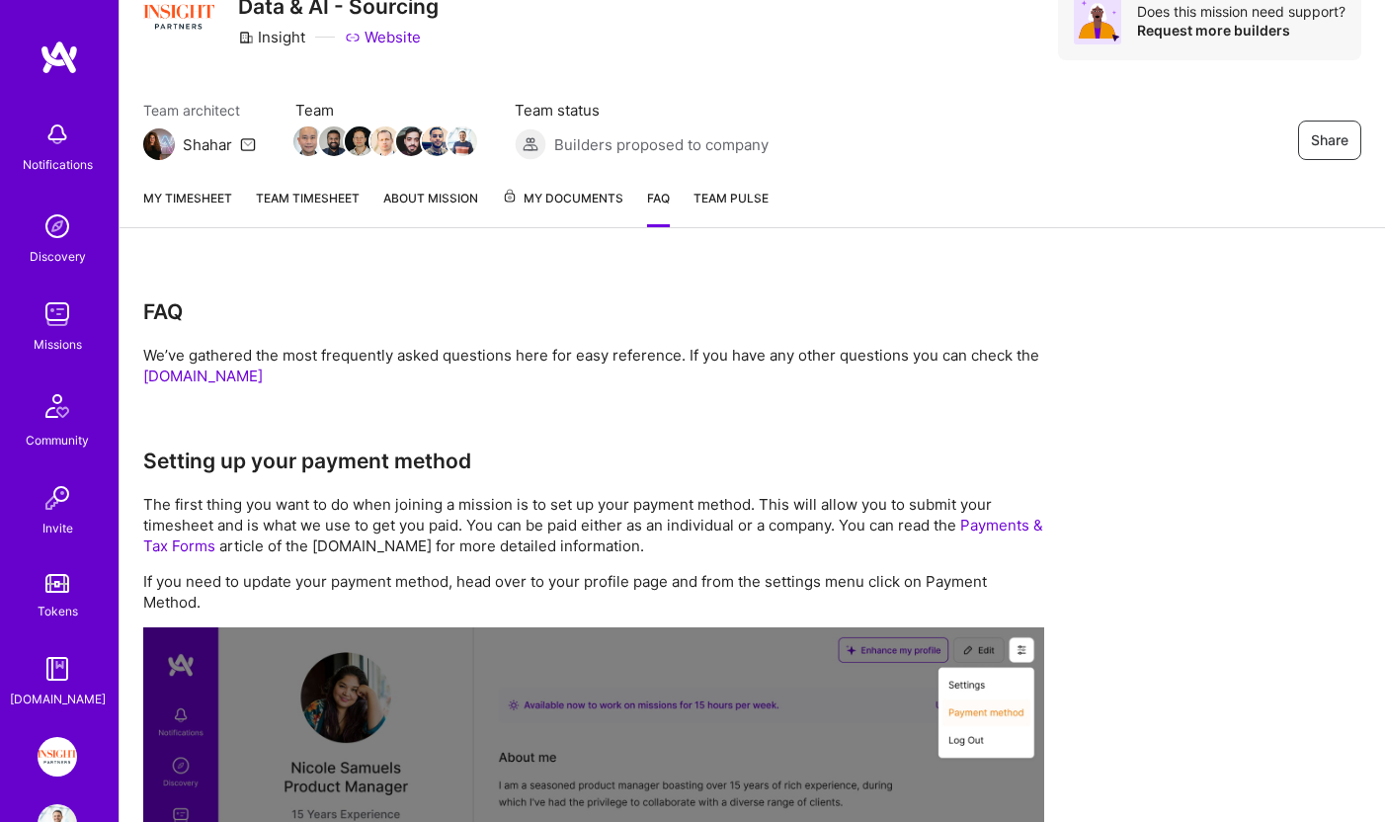
click at [457, 203] on link "About Mission" at bounding box center [430, 208] width 95 height 40
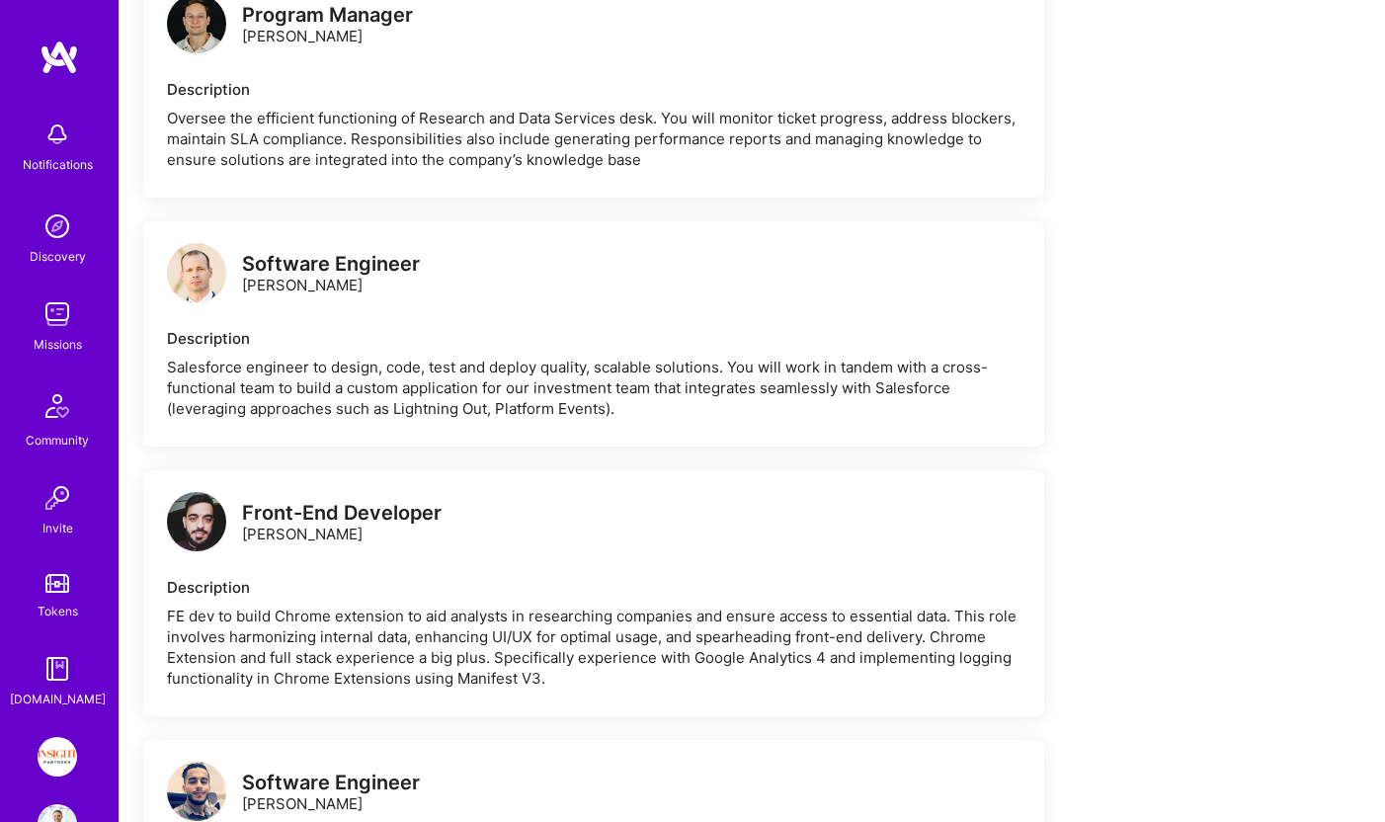
scroll to position [854, 0]
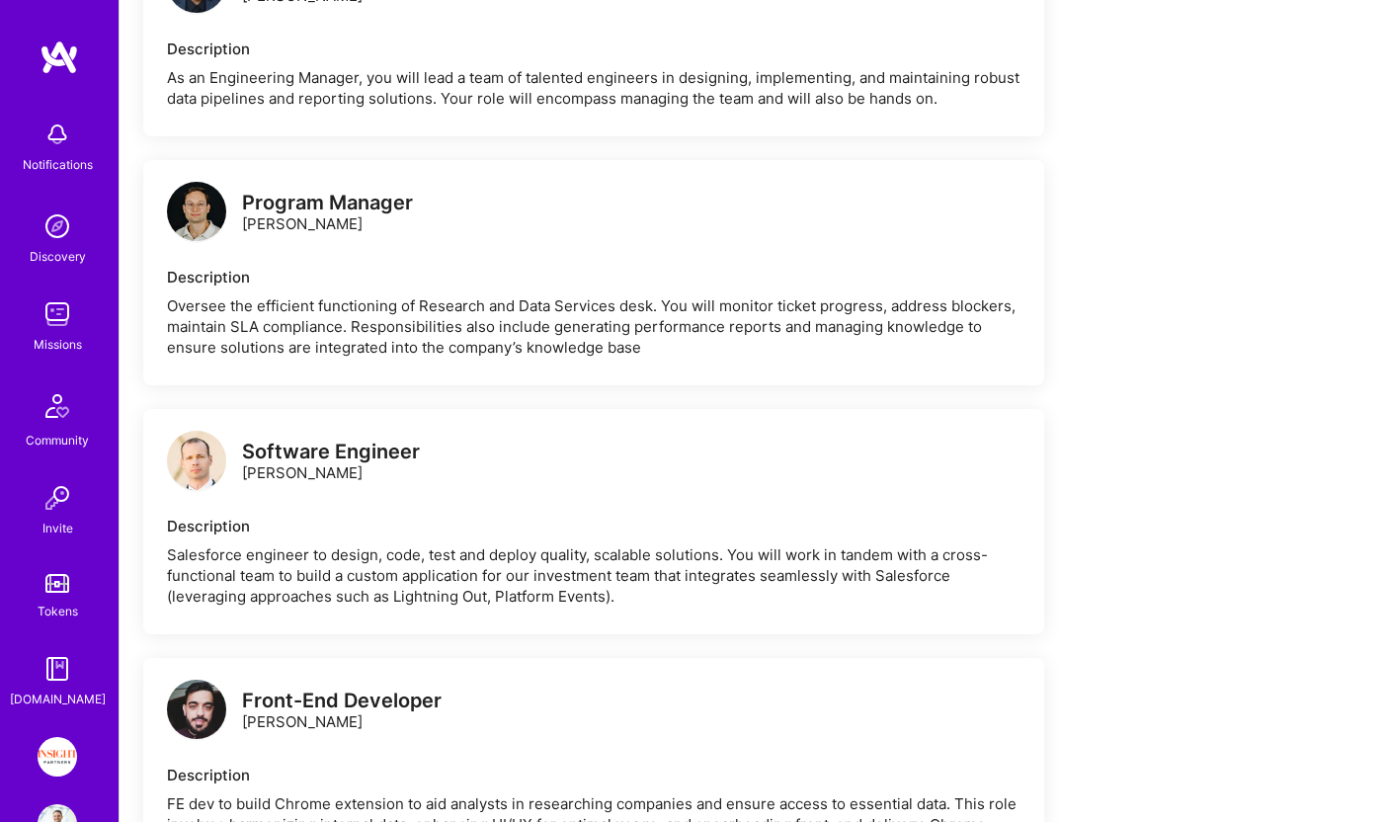
click at [79, 325] on link "Missions" at bounding box center [57, 324] width 122 height 60
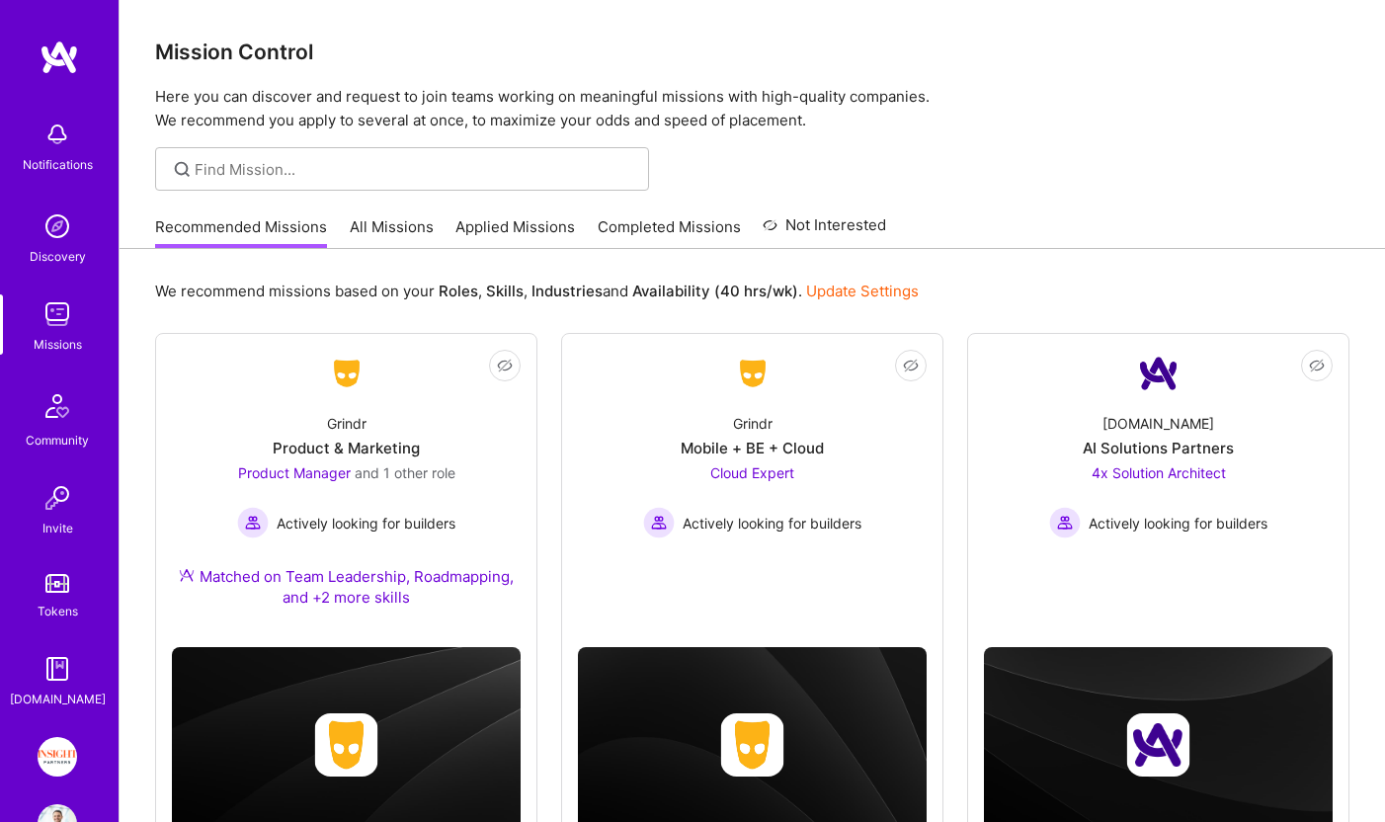
click at [381, 225] on link "All Missions" at bounding box center [392, 232] width 84 height 33
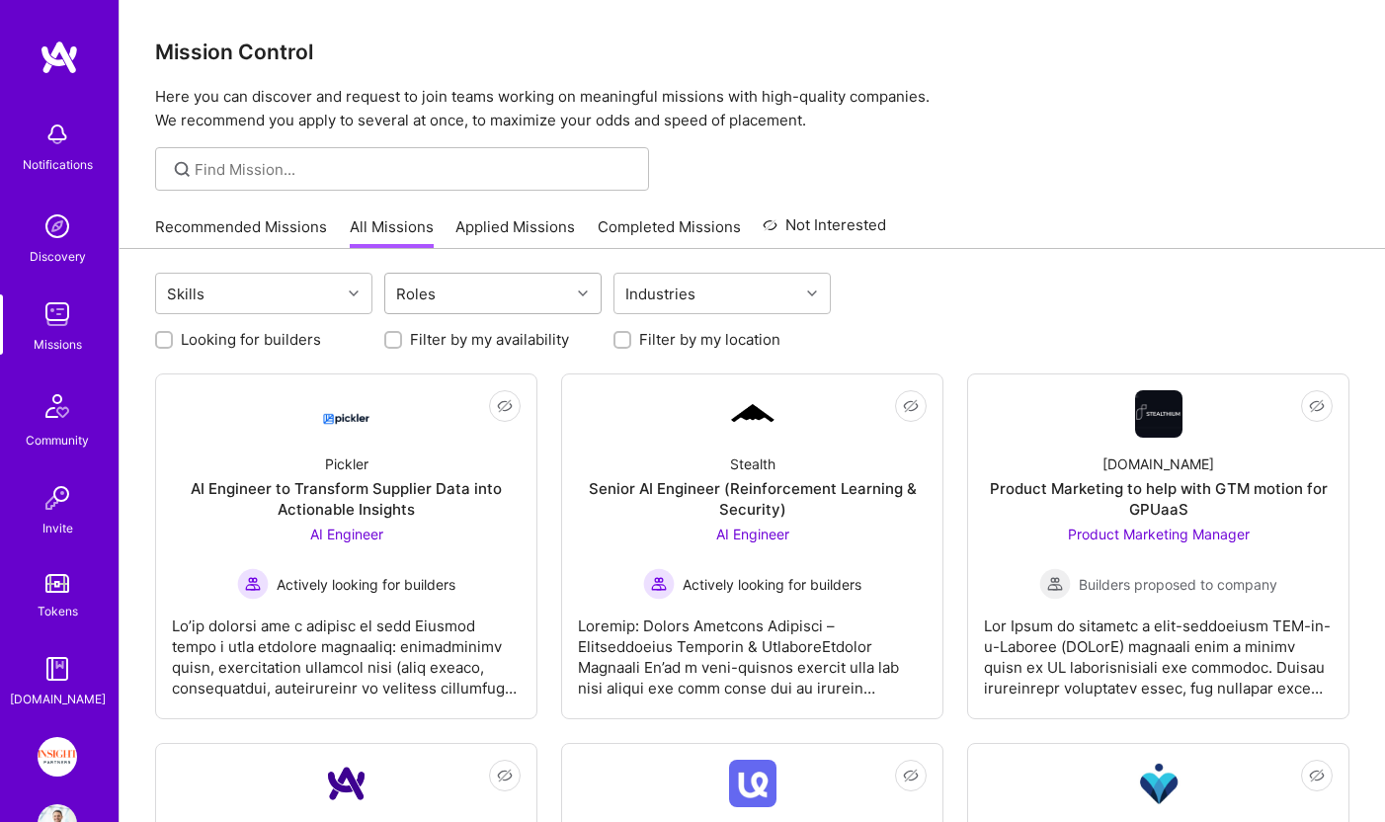
click at [452, 283] on div "Roles" at bounding box center [477, 294] width 185 height 40
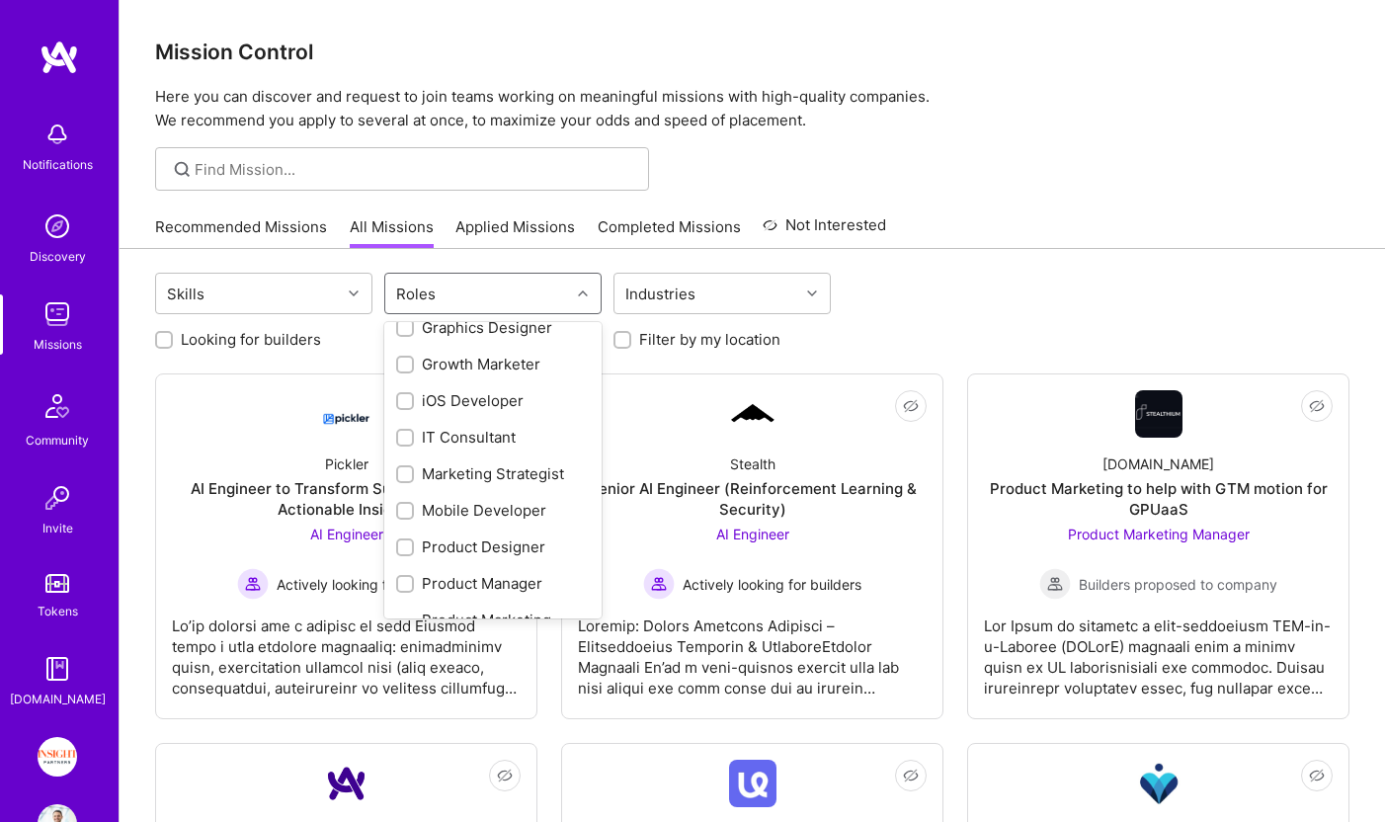
scroll to position [554, 0]
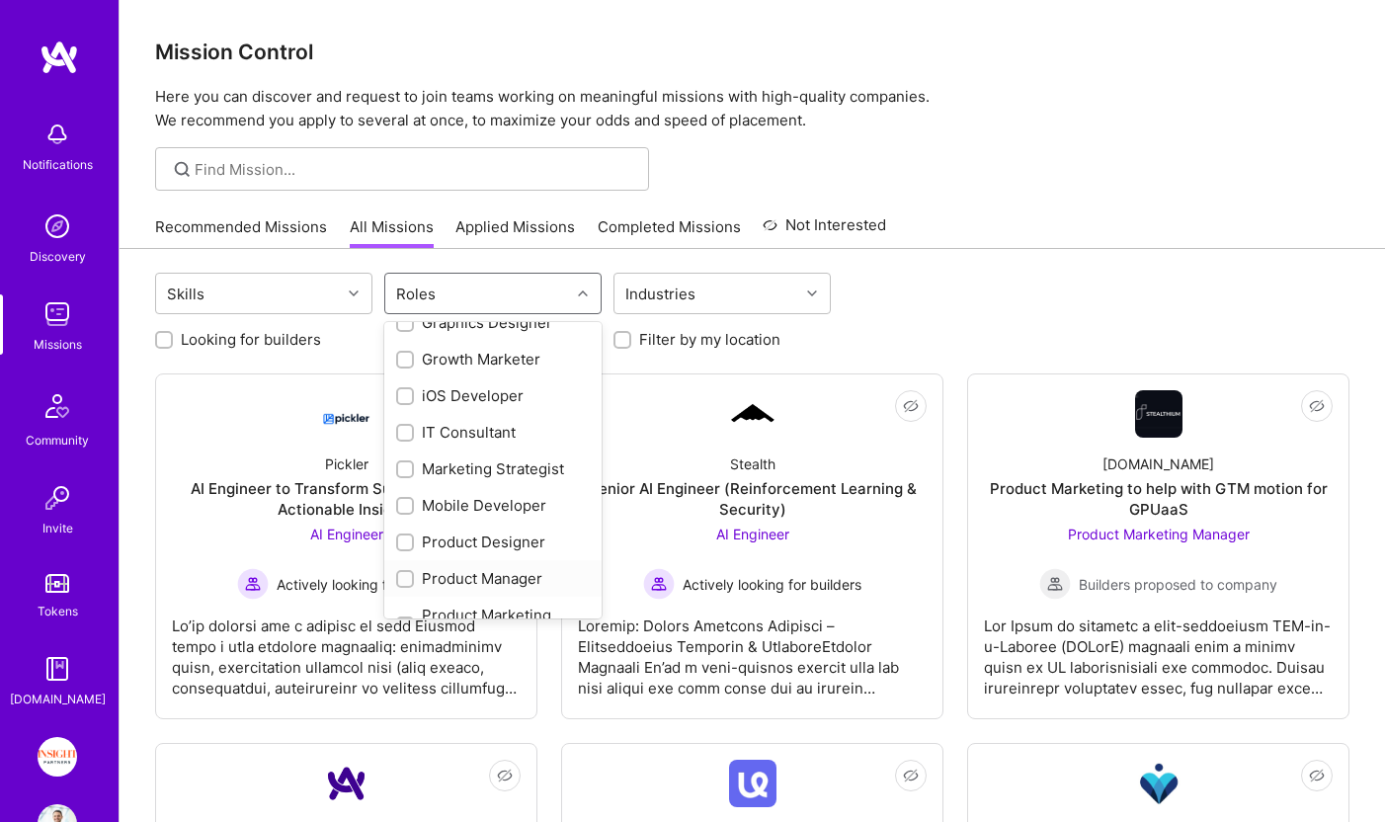
click at [511, 575] on div "Product Manager" at bounding box center [493, 578] width 194 height 21
checkbox input "true"
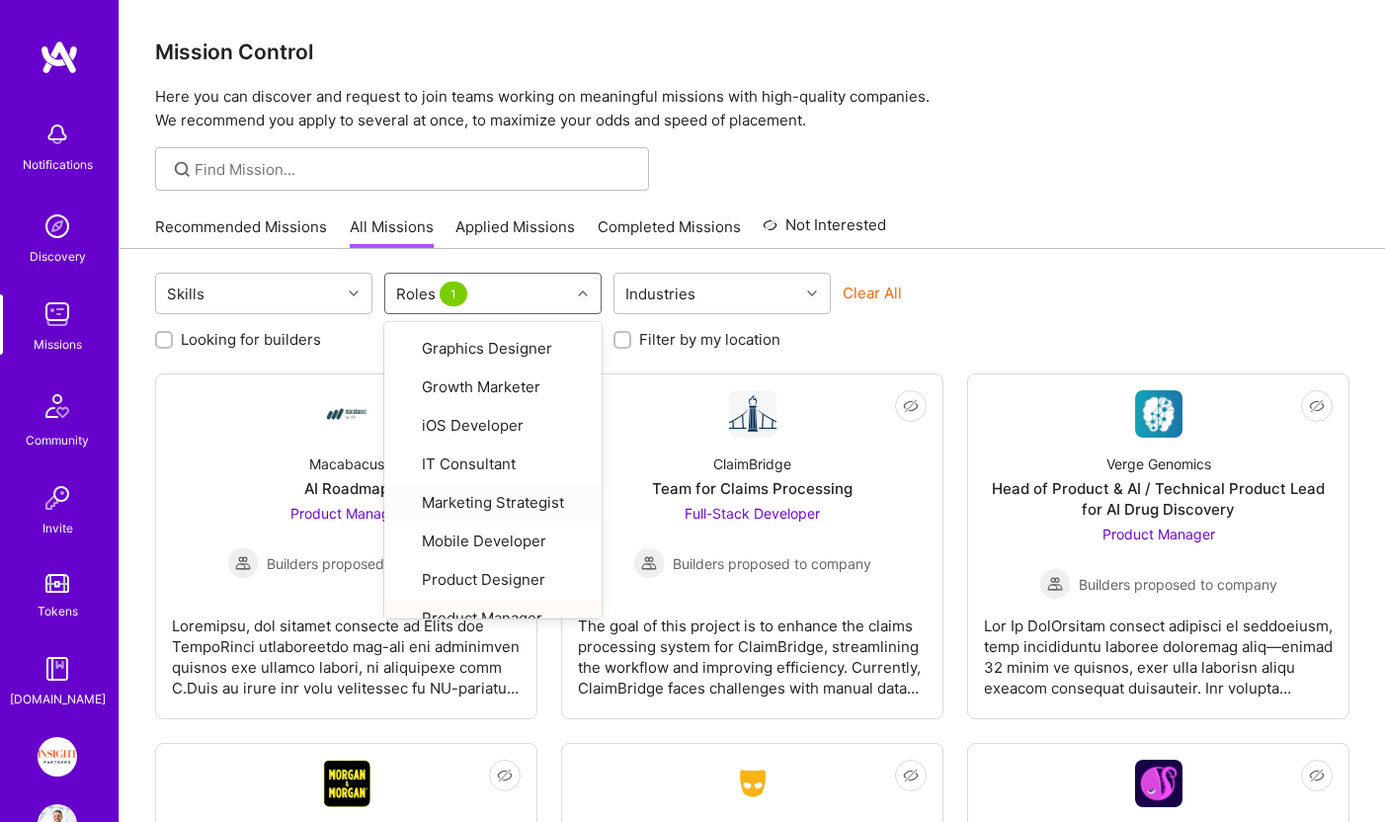
click at [1014, 199] on div "Mission Control Here you can discover and request to join teams working on mean…" at bounding box center [751, 742] width 1265 height 1484
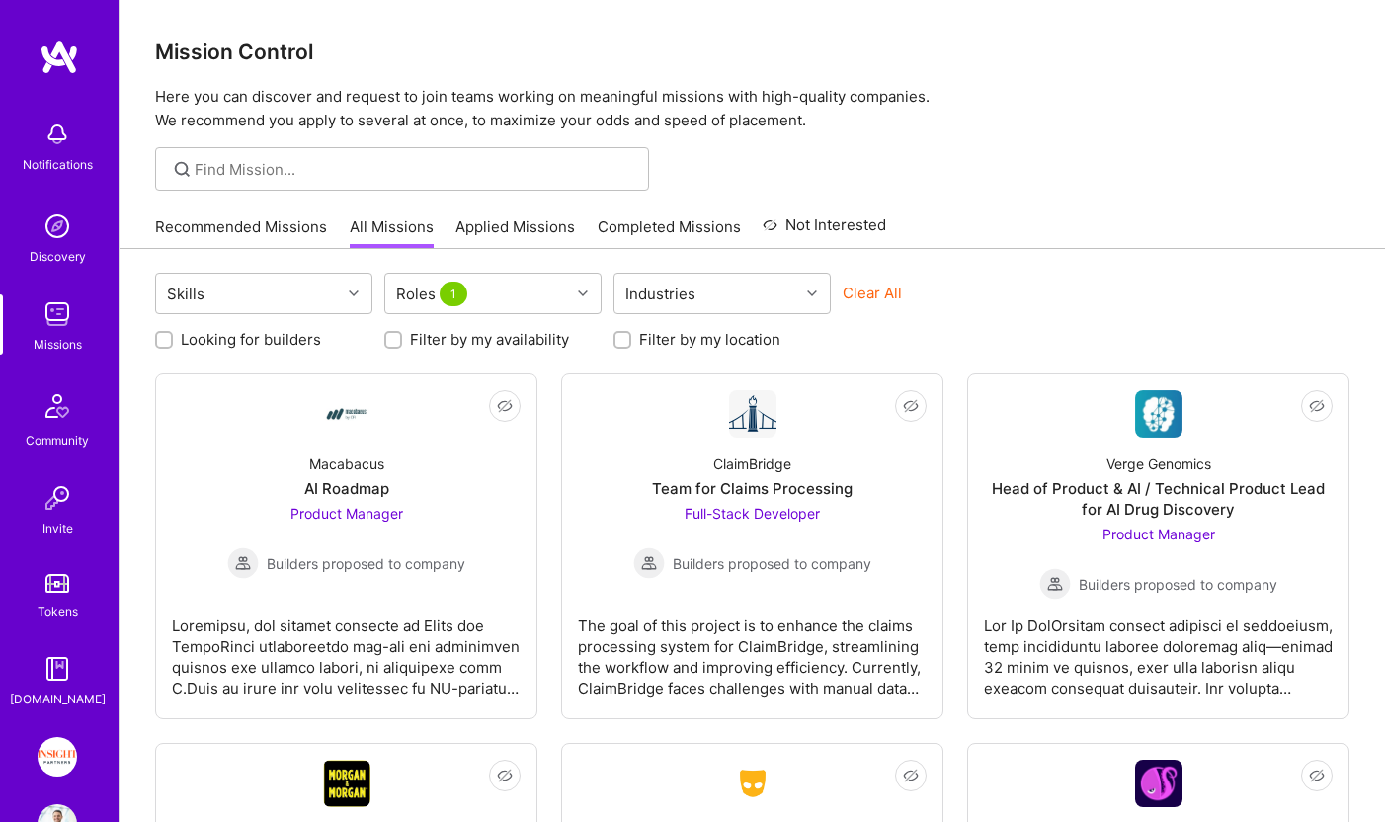
scroll to position [0, 0]
